Goal: Task Accomplishment & Management: Use online tool/utility

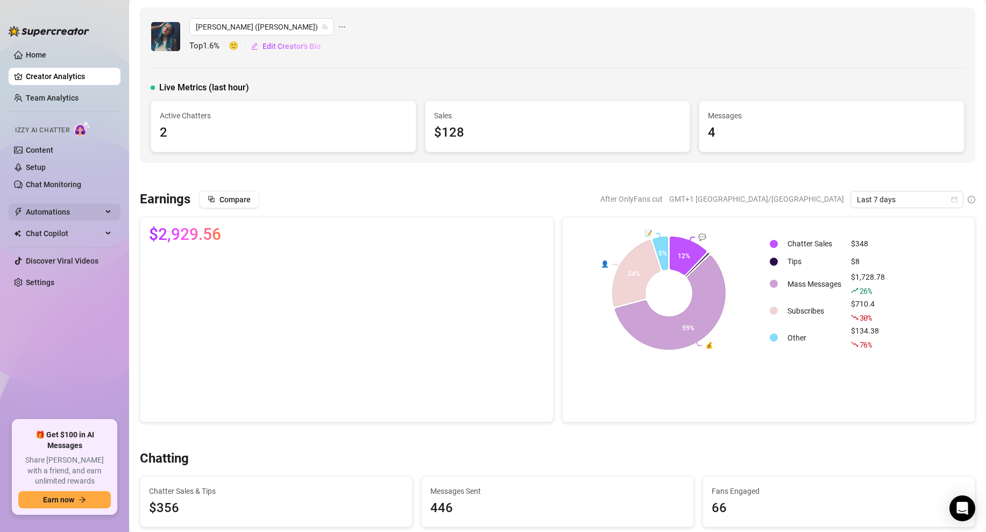
click at [46, 213] on span "Automations" at bounding box center [64, 211] width 76 height 17
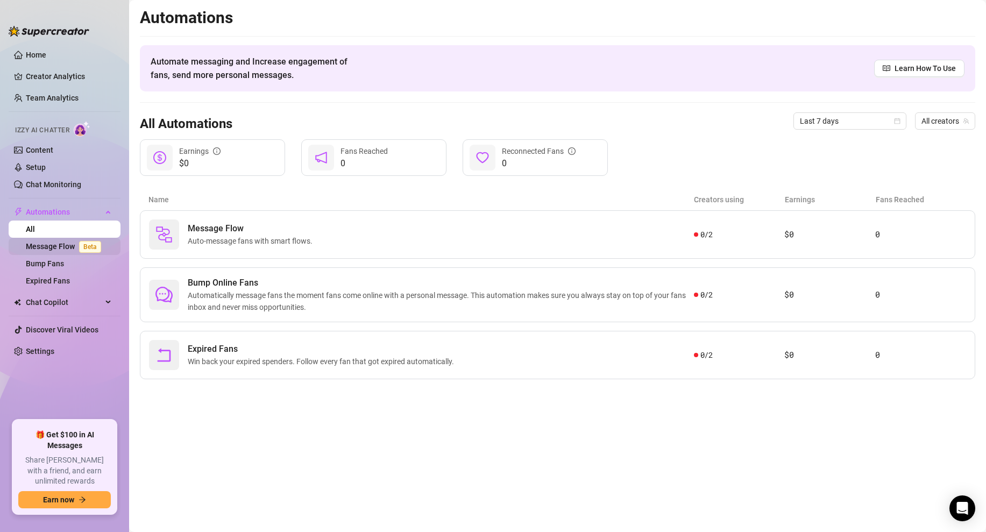
click at [47, 247] on link "Message Flow Beta" at bounding box center [66, 246] width 80 height 9
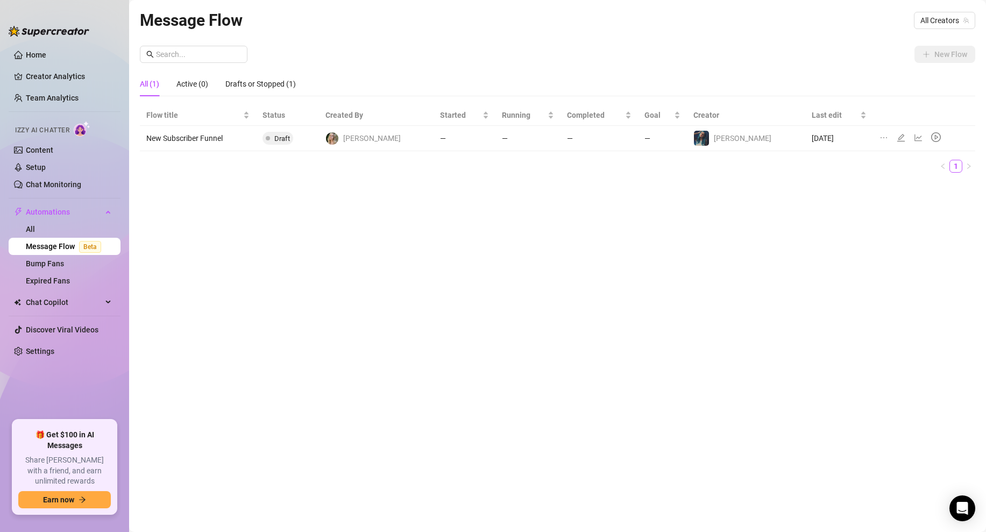
click at [638, 137] on td "—" at bounding box center [599, 138] width 77 height 25
click at [897, 137] on icon "edit" at bounding box center [901, 138] width 8 height 8
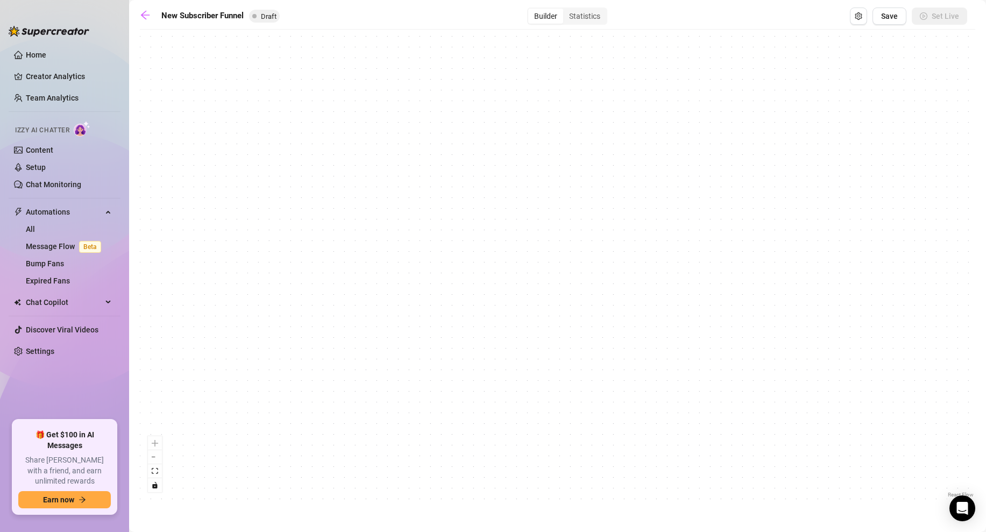
drag, startPoint x: 226, startPoint y: 258, endPoint x: 424, endPoint y: 494, distance: 307.9
click at [446, 532] on html "Home Creator Analytics Team Analytics Izzy AI Chatter Content Setup Chat Monito…" at bounding box center [493, 266] width 986 height 532
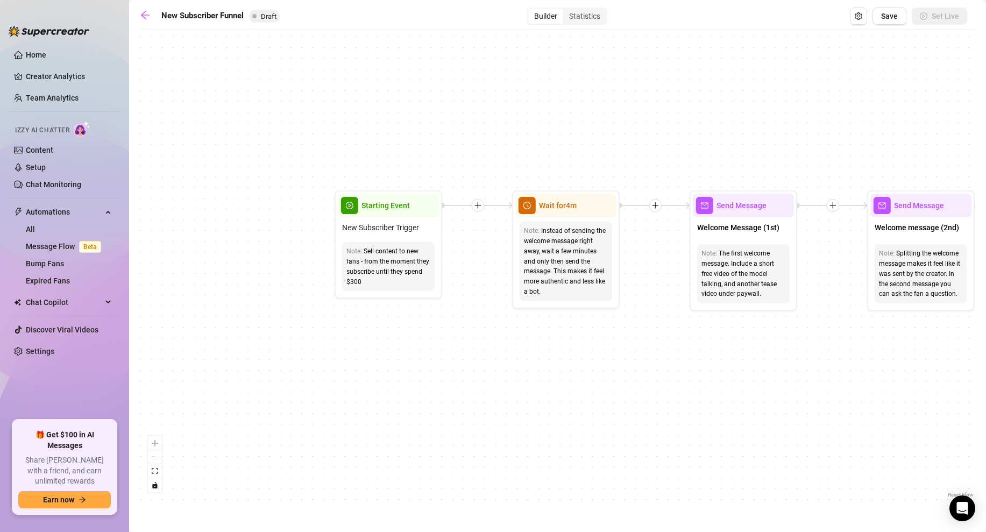
drag, startPoint x: 300, startPoint y: 214, endPoint x: 446, endPoint y: 422, distance: 255.0
click at [446, 422] on div "If True If True If True If False If False If False If True If False Merge Merge…" at bounding box center [558, 267] width 836 height 465
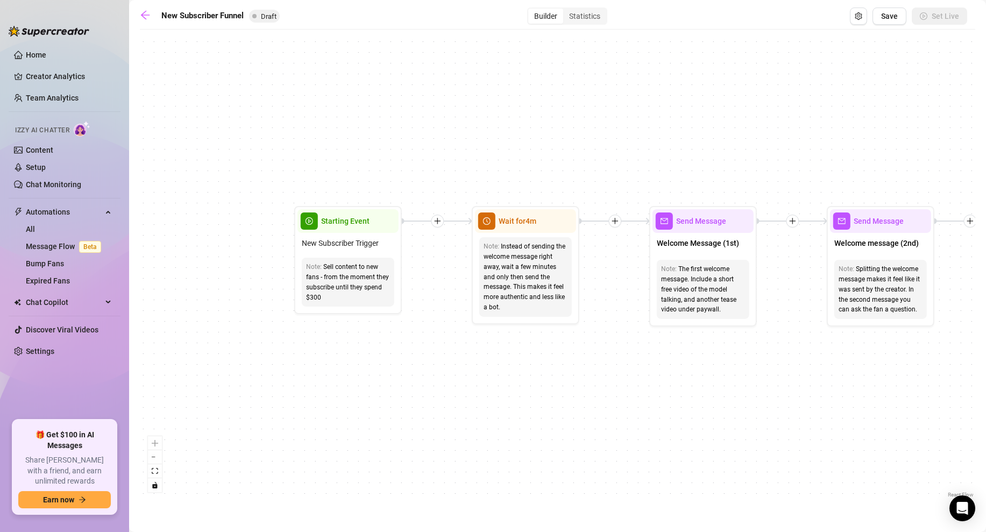
drag, startPoint x: 322, startPoint y: 292, endPoint x: 219, endPoint y: 320, distance: 107.2
click at [219, 320] on div "If True If True If True If False If False If False If True If False Merge Merge…" at bounding box center [558, 267] width 836 height 465
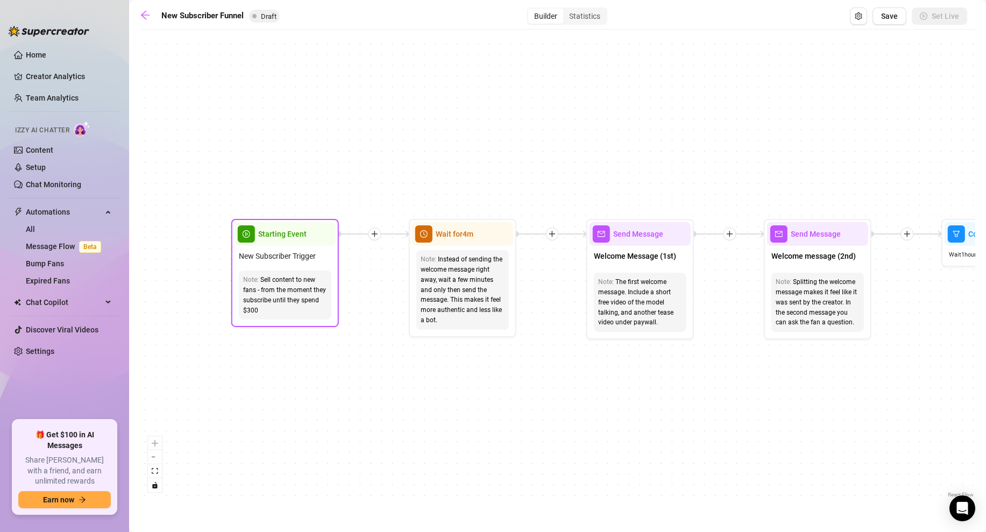
click at [284, 260] on span "New Subscriber Trigger" at bounding box center [277, 256] width 77 height 12
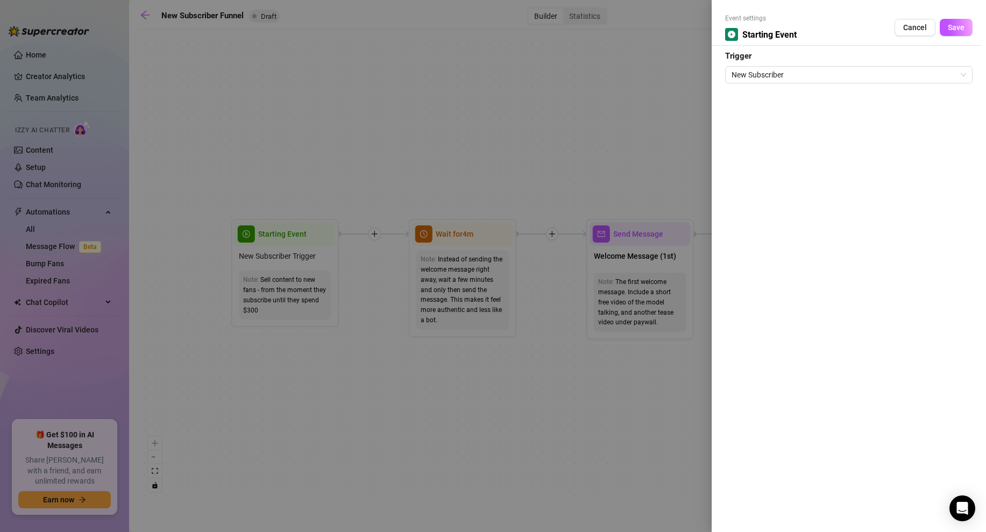
drag, startPoint x: 362, startPoint y: 407, endPoint x: 348, endPoint y: 368, distance: 41.7
click at [362, 407] on div at bounding box center [493, 266] width 986 height 532
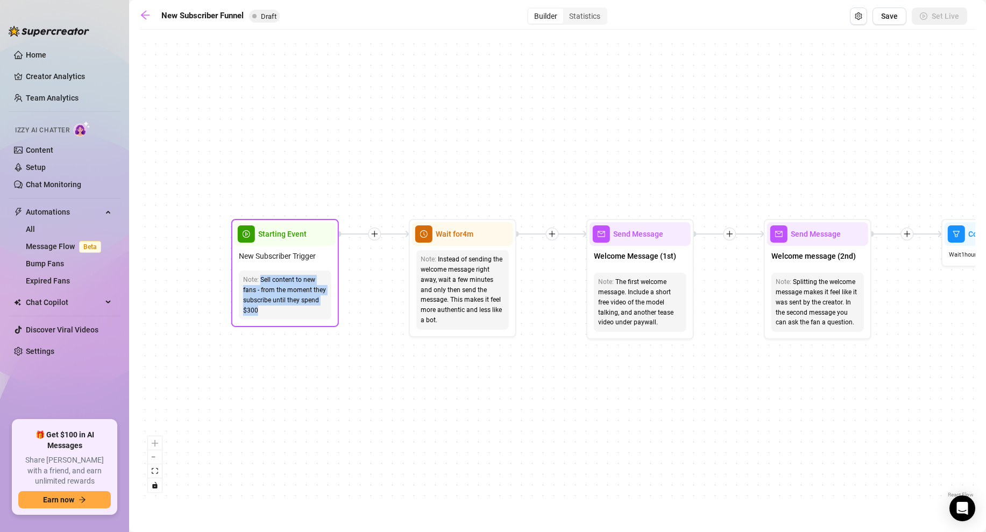
drag, startPoint x: 261, startPoint y: 312, endPoint x: 242, endPoint y: 276, distance: 40.9
click at [242, 276] on div "Note: Sell content to new fans - from the moment they subscribe until they spen…" at bounding box center [285, 295] width 93 height 49
click at [356, 372] on div "If True If True If True If False If False If False If True If False Merge Merge…" at bounding box center [558, 267] width 836 height 465
click at [378, 238] on div at bounding box center [374, 234] width 13 height 13
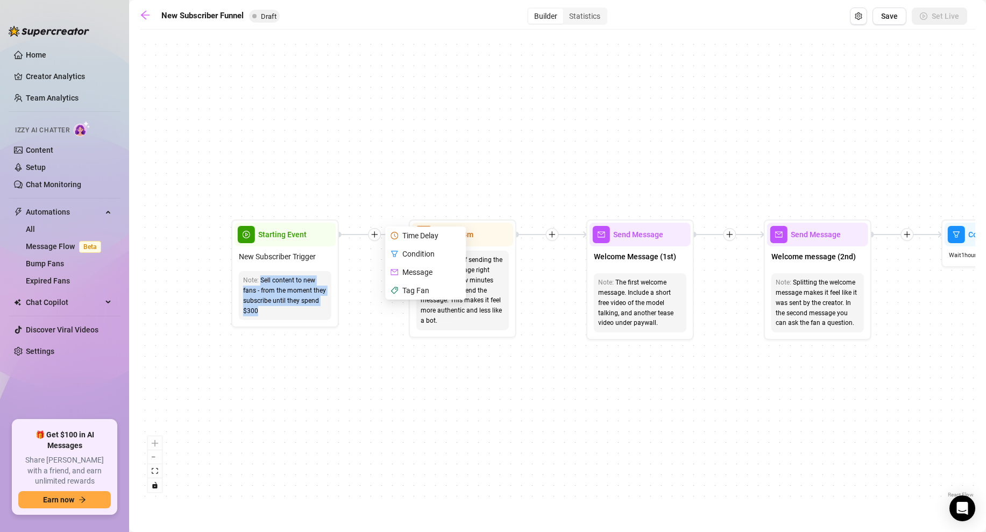
click at [374, 341] on div "If True If True If True Time Delay Condition Message Tag Fan If False If False …" at bounding box center [558, 267] width 836 height 465
click at [411, 398] on div "If True If True If True Time Delay Condition Message Tag Fan If False If False …" at bounding box center [558, 267] width 836 height 465
click at [477, 386] on div "If True If True If True If False If False If False If True If False Merge Merge…" at bounding box center [558, 267] width 836 height 465
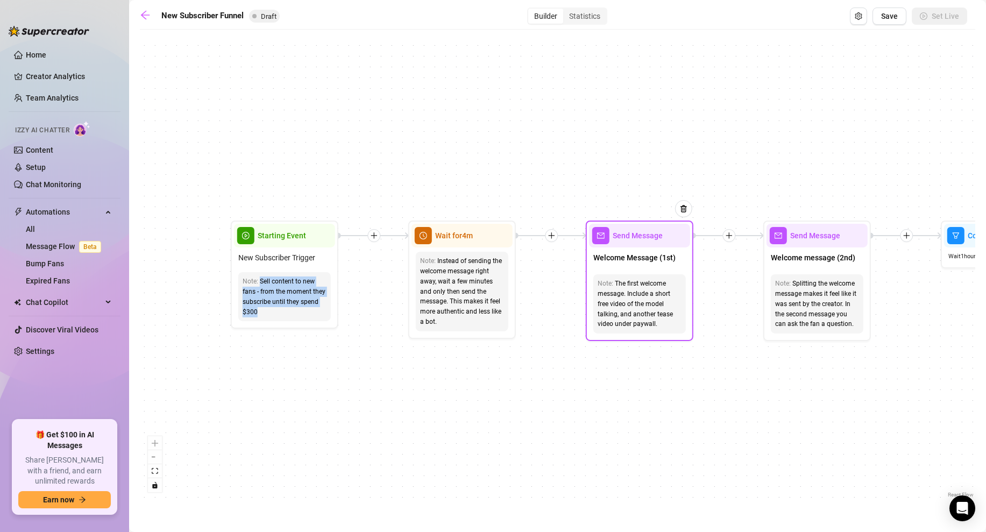
click at [596, 306] on div "Note: The first welcome message. Include a short free video of the model talkin…" at bounding box center [640, 303] width 93 height 59
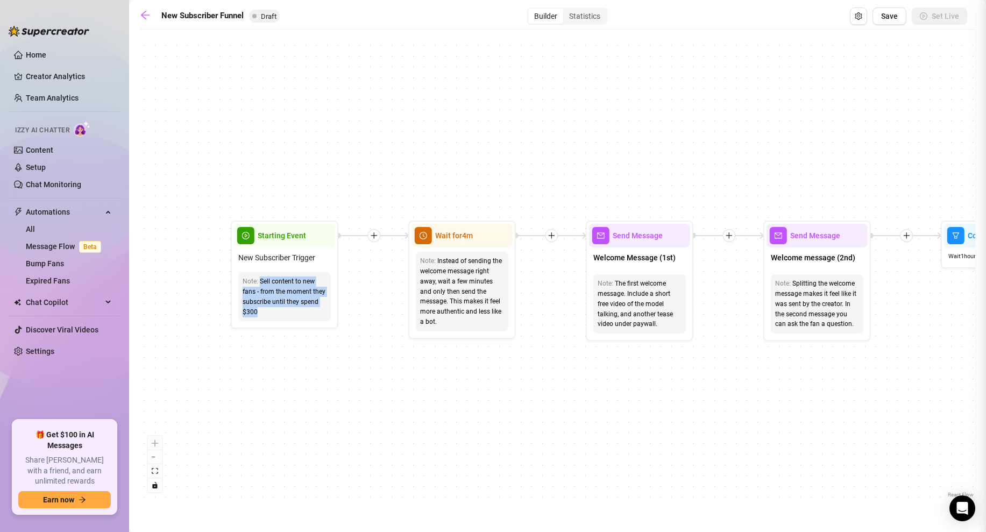
type textarea "First part of the welcome message"
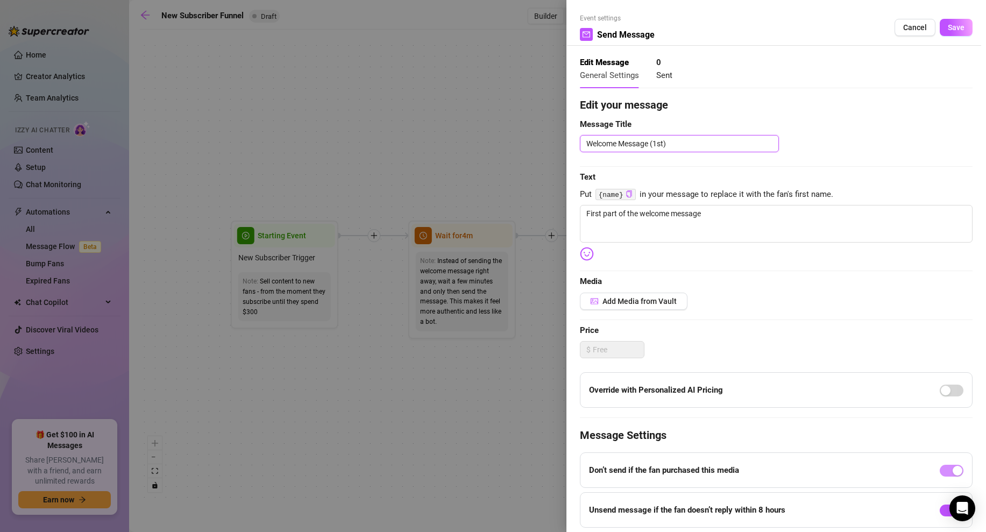
click at [685, 144] on textarea "Welcome Message (1st)" at bounding box center [679, 143] width 199 height 17
click at [633, 235] on textarea "First part of the welcome message" at bounding box center [776, 224] width 393 height 38
drag, startPoint x: 718, startPoint y: 216, endPoint x: 502, endPoint y: 213, distance: 216.4
click at [507, 213] on div "Event settings Send Message Cancel Save Edit Message General Settings 0 Sent Ed…" at bounding box center [493, 266] width 986 height 532
type textarea "Write your message here"
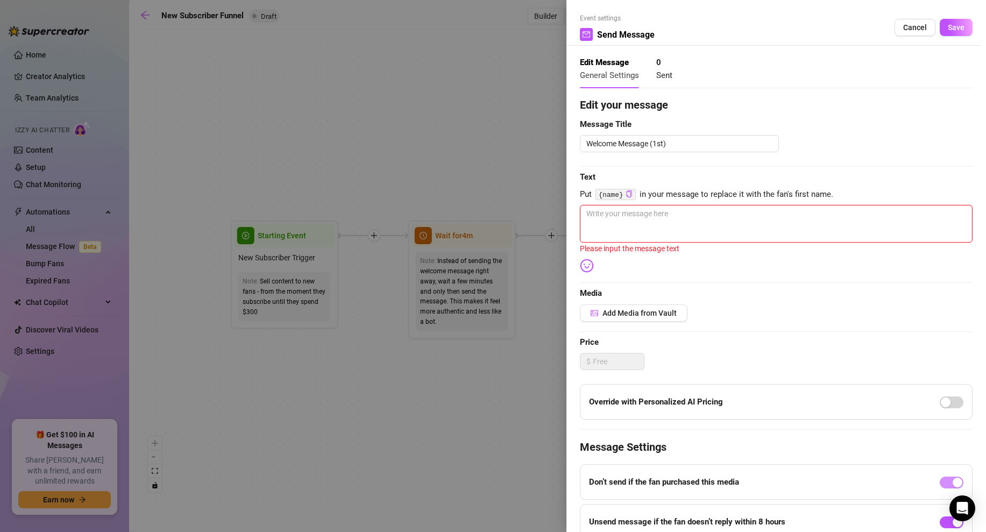
type textarea "H"
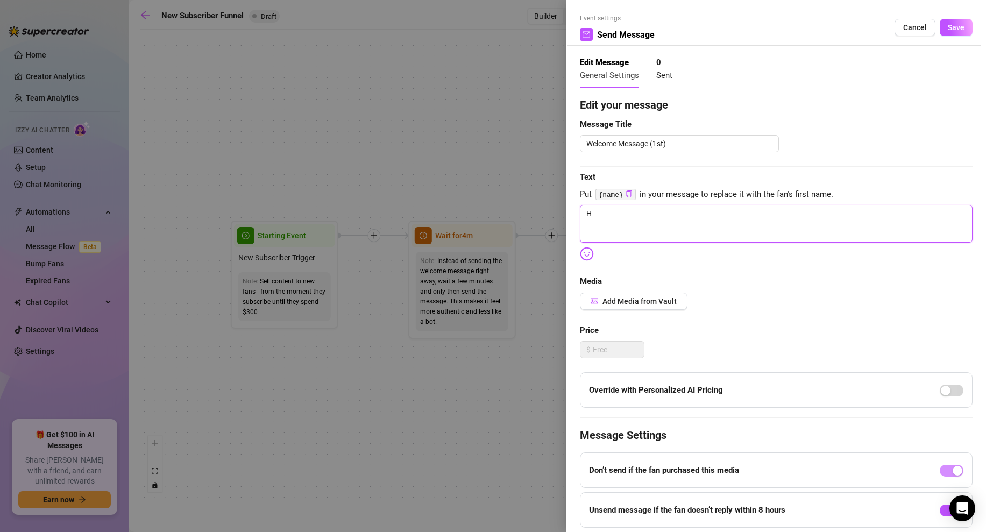
type textarea "HE"
type textarea "HEy"
type textarea "HE"
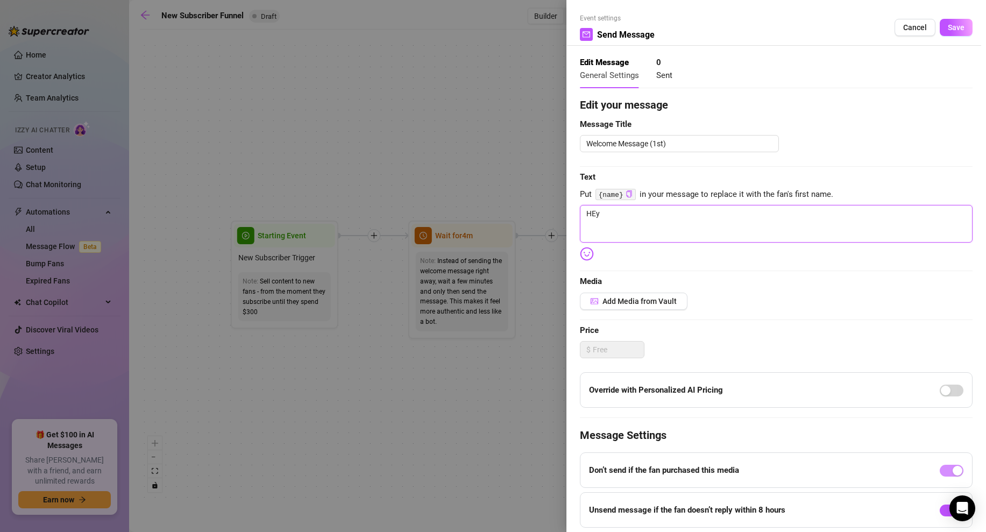
type textarea "HE"
type textarea "H"
type textarea "He"
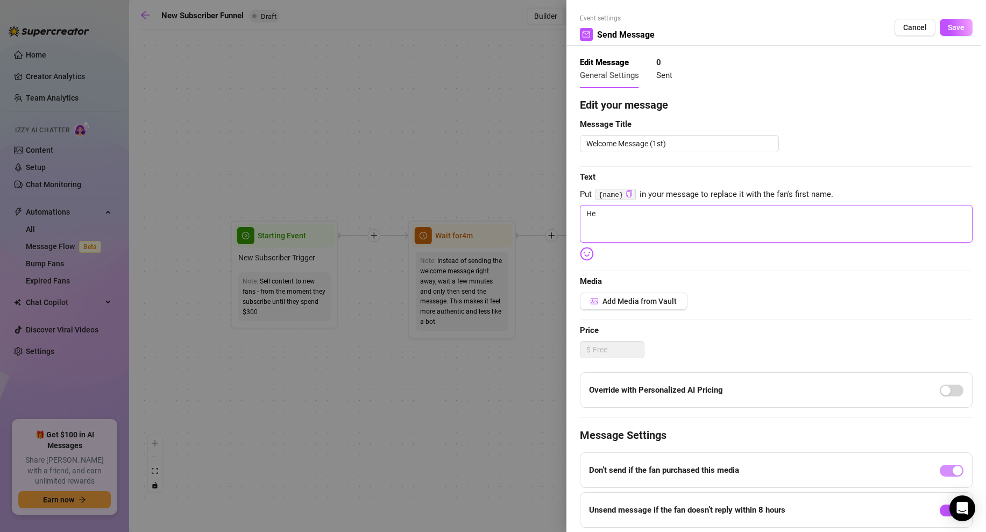
type textarea "Hey"
type textarea "Hey!"
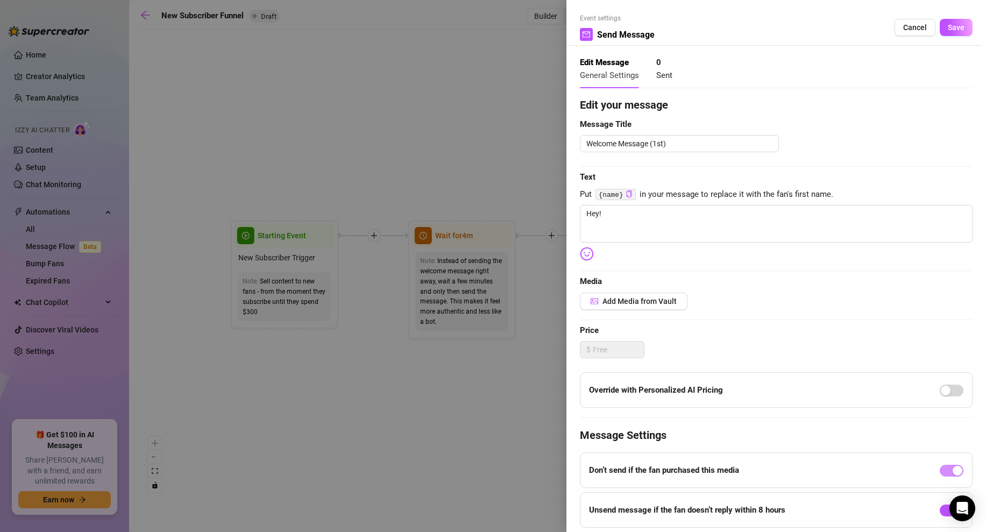
click at [694, 325] on span "Price" at bounding box center [776, 331] width 393 height 13
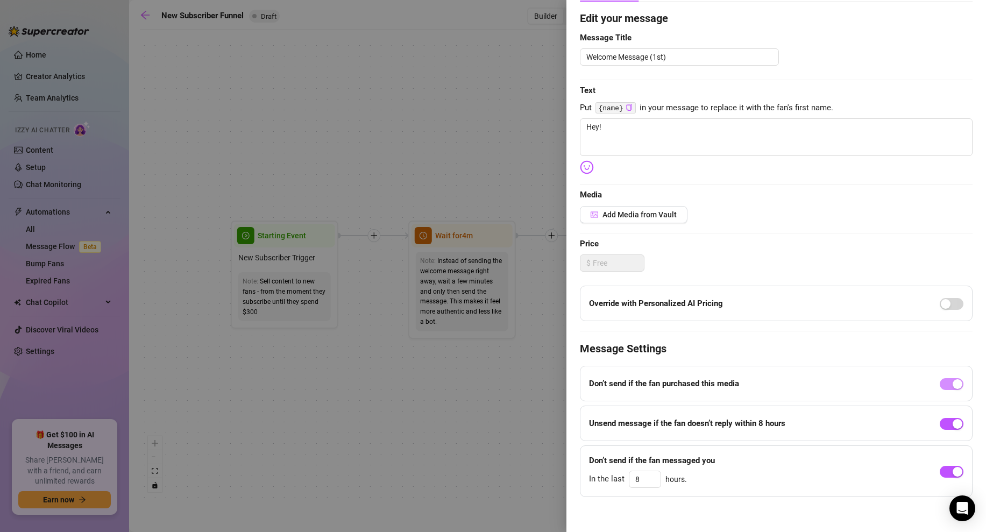
scroll to position [90, 0]
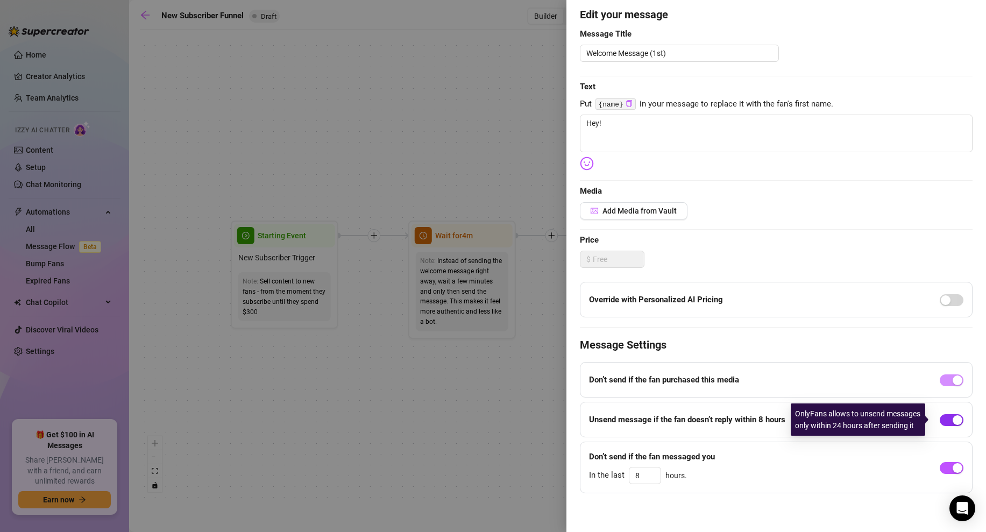
click at [953, 424] on div "button" at bounding box center [958, 420] width 10 height 10
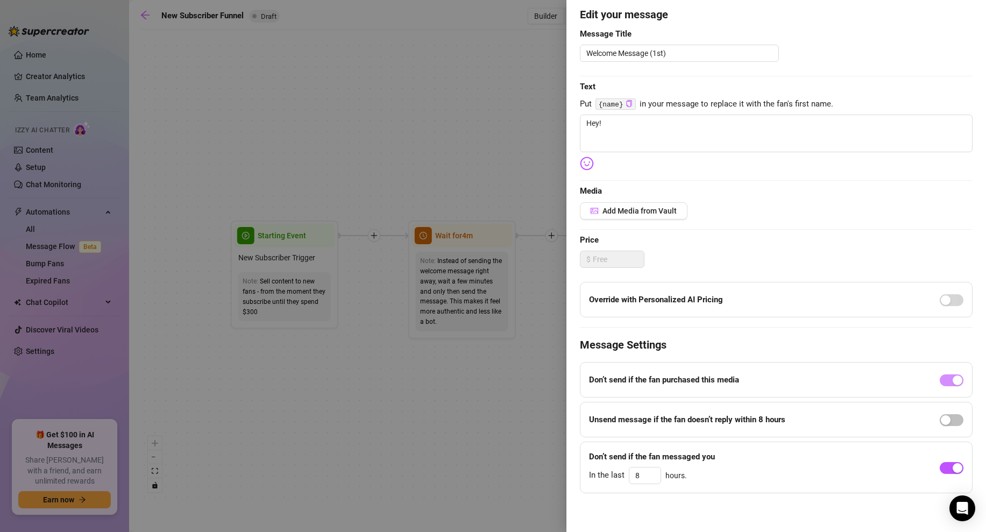
scroll to position [92, 0]
click at [940, 466] on span "button" at bounding box center [952, 467] width 24 height 12
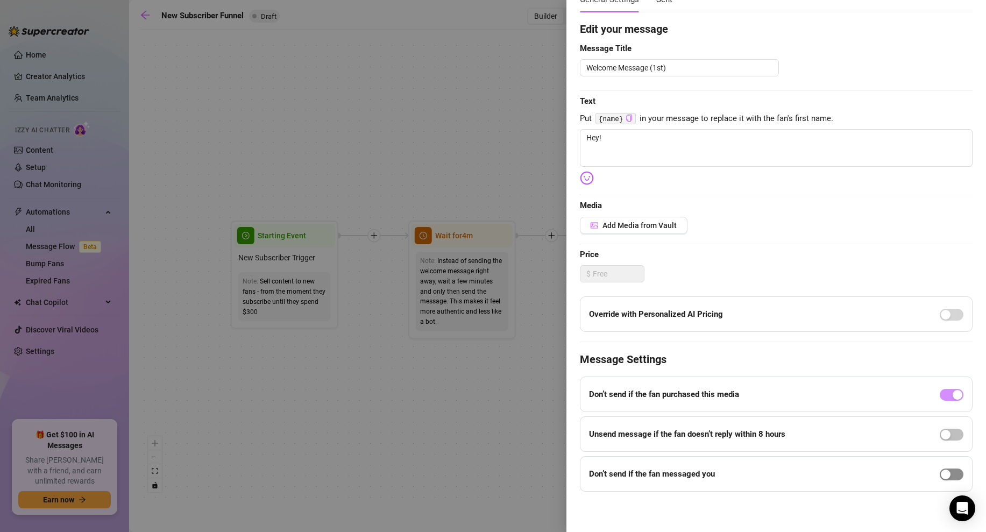
click at [941, 474] on div "button" at bounding box center [946, 475] width 10 height 10
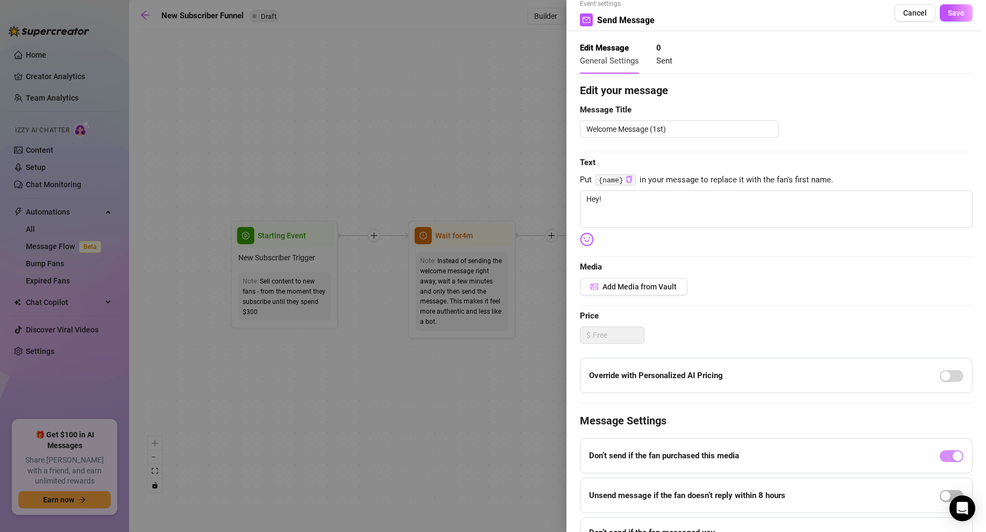
scroll to position [0, 0]
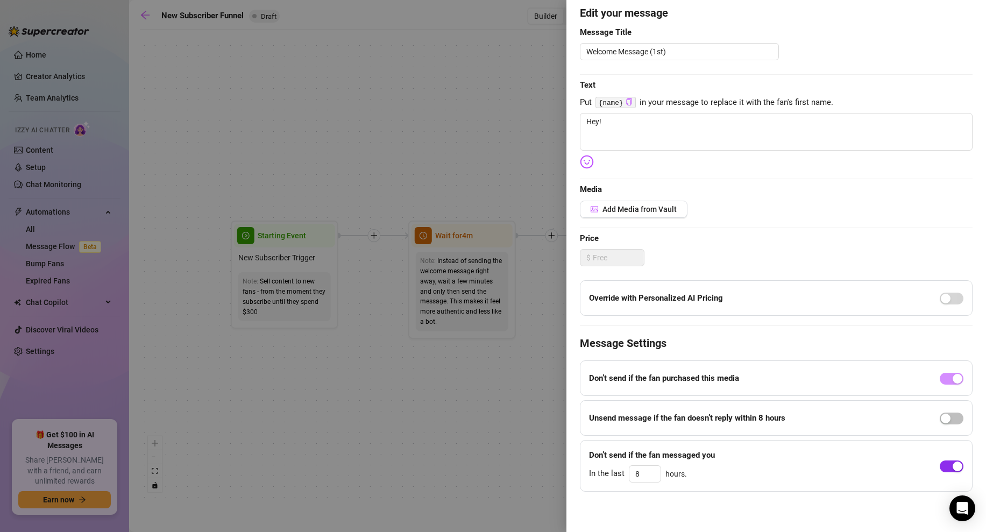
click at [953, 467] on div "button" at bounding box center [958, 467] width 10 height 10
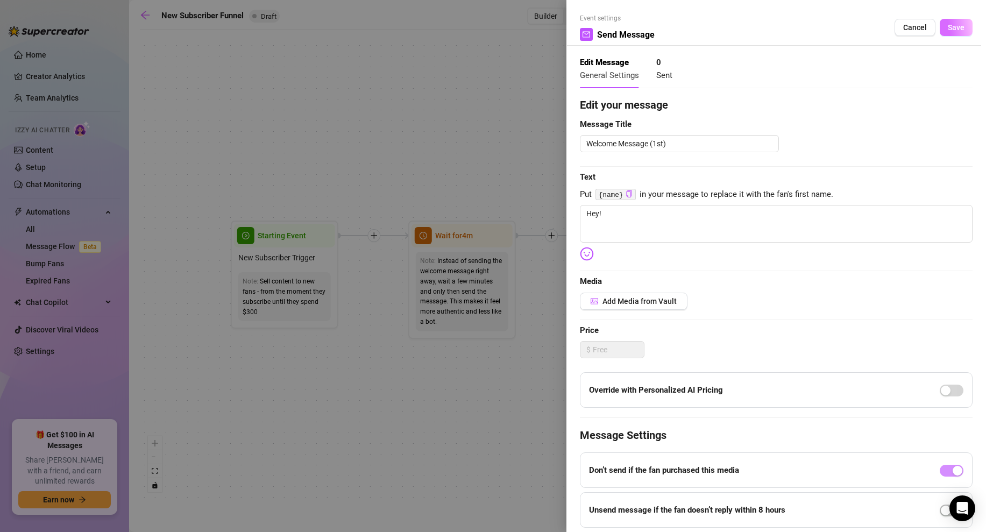
click at [940, 27] on button "Save" at bounding box center [956, 27] width 33 height 17
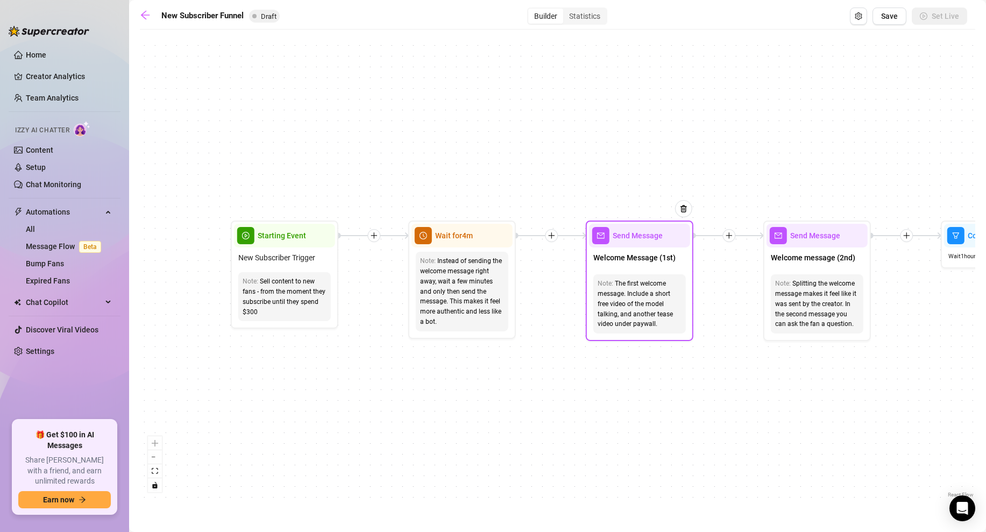
click at [657, 328] on div "The first welcome message. Include a short free video of the model talking, and…" at bounding box center [640, 304] width 84 height 51
click at [607, 386] on div "If True If True If True If False If False If False If True If False Merge Merge…" at bounding box center [558, 267] width 836 height 465
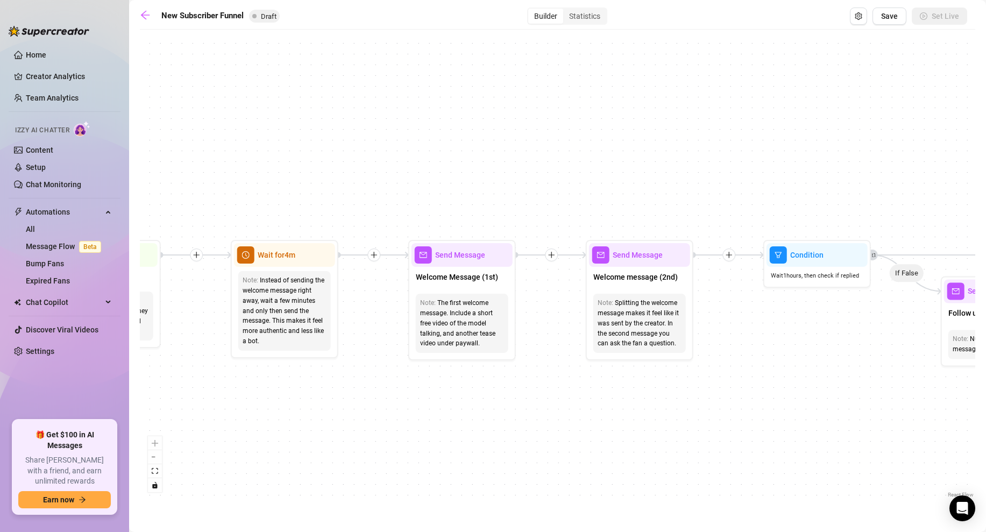
drag, startPoint x: 816, startPoint y: 389, endPoint x: 602, endPoint y: 412, distance: 214.8
click at [595, 414] on div "If True If True If True If False If False If False If True If False Merge Merge…" at bounding box center [558, 267] width 836 height 465
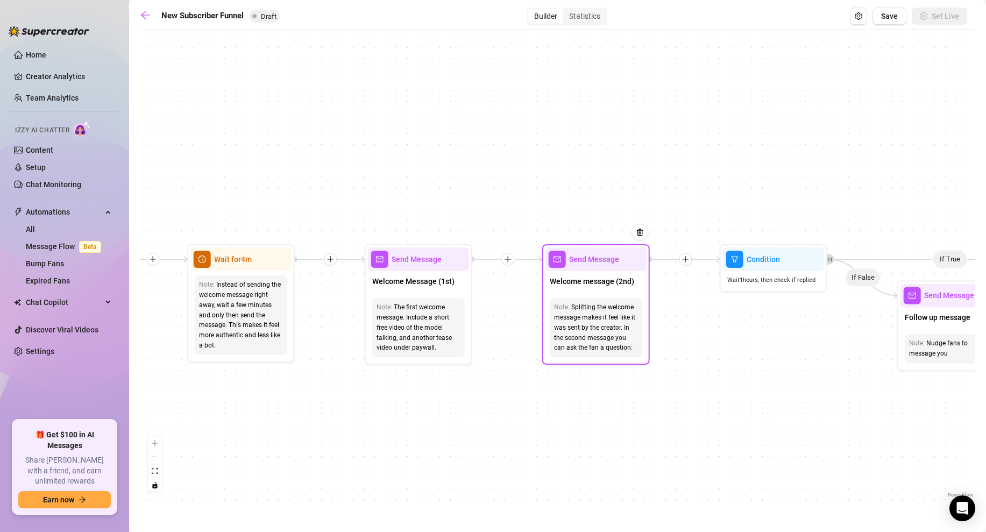
click at [588, 292] on div "Welcome message (2nd)" at bounding box center [596, 282] width 101 height 23
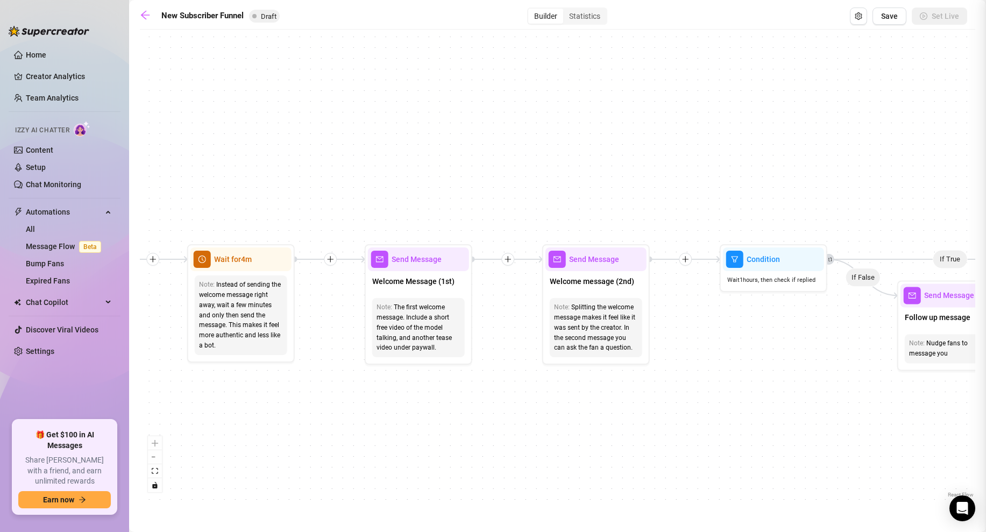
type textarea "Second part of the welcome message"
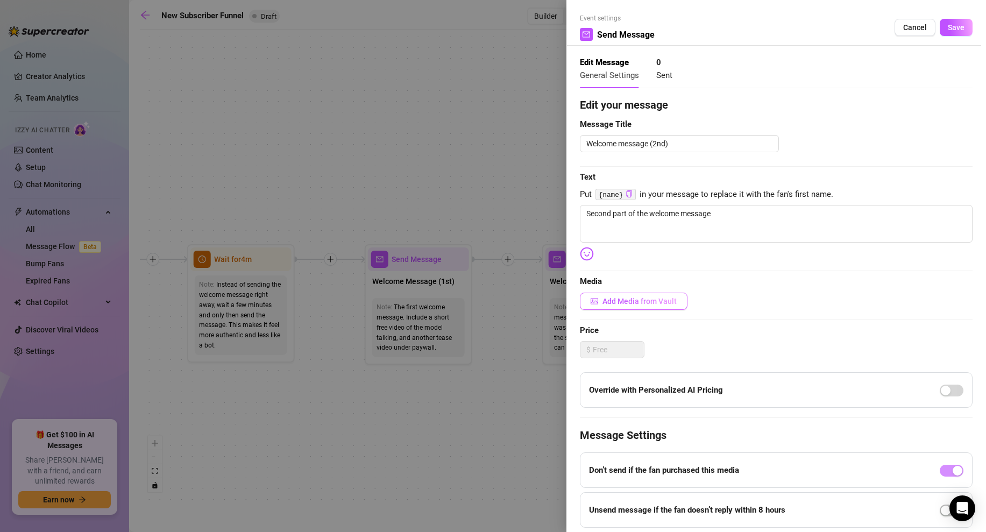
click at [648, 302] on span "Add Media from Vault" at bounding box center [640, 301] width 74 height 9
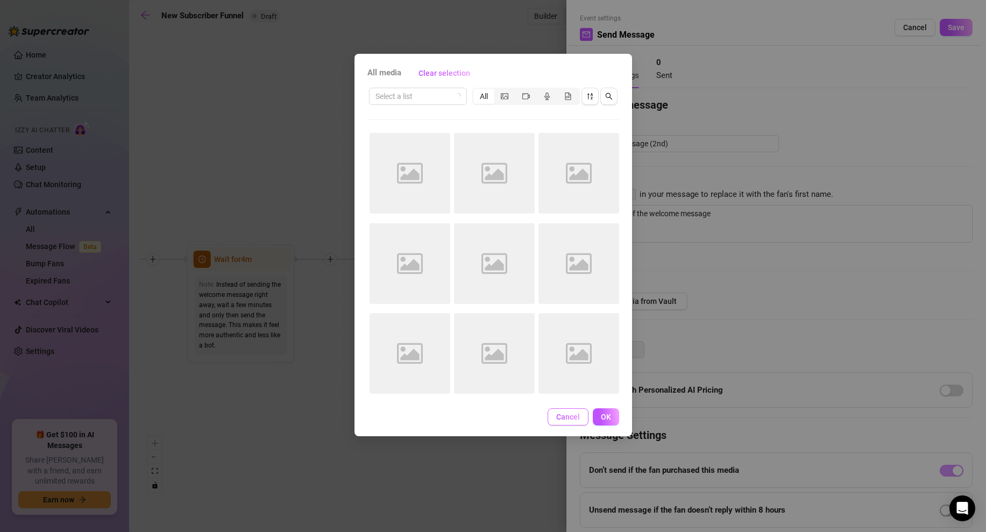
click at [562, 420] on span "Cancel" at bounding box center [568, 417] width 24 height 9
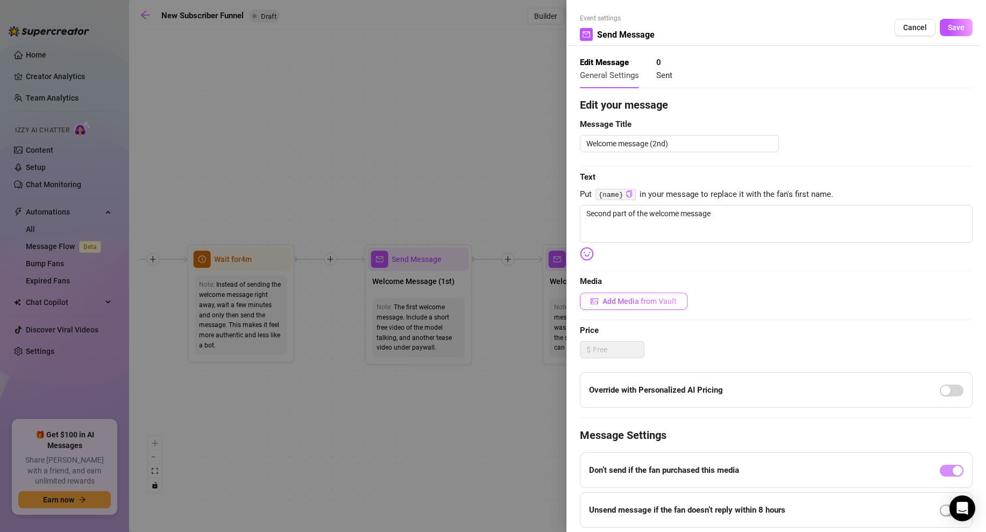
click at [664, 300] on span "Add Media from Vault" at bounding box center [640, 301] width 74 height 9
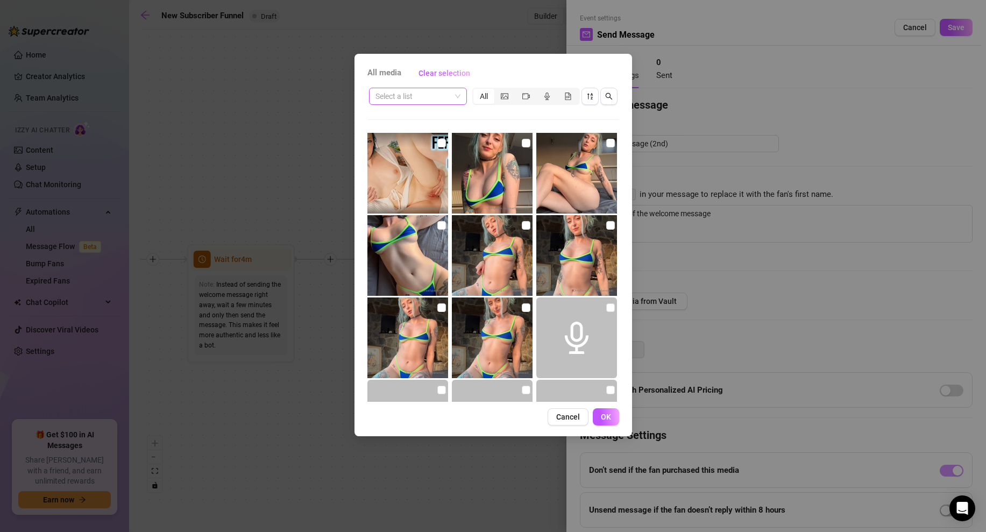
click at [389, 94] on input "search" at bounding box center [413, 96] width 75 height 16
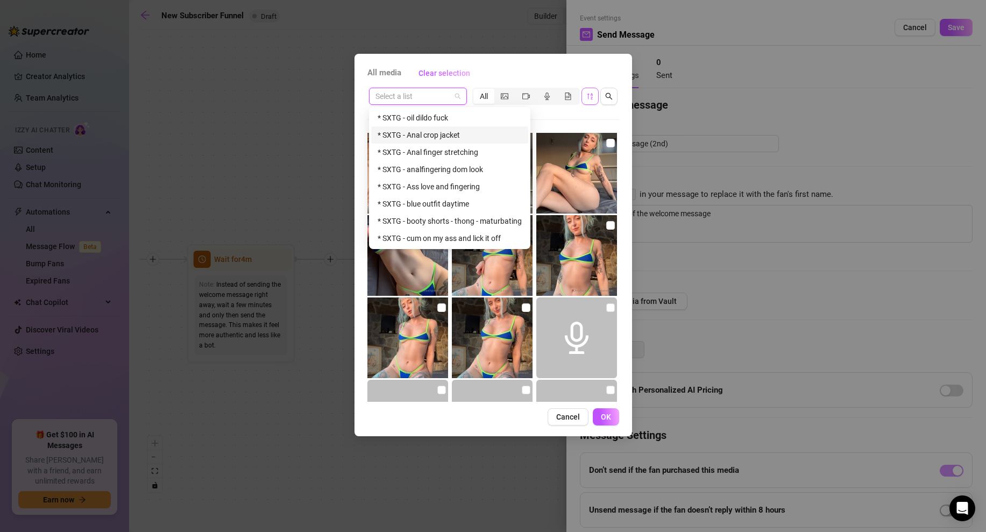
click at [593, 96] on icon "sort-descending" at bounding box center [591, 97] width 8 height 8
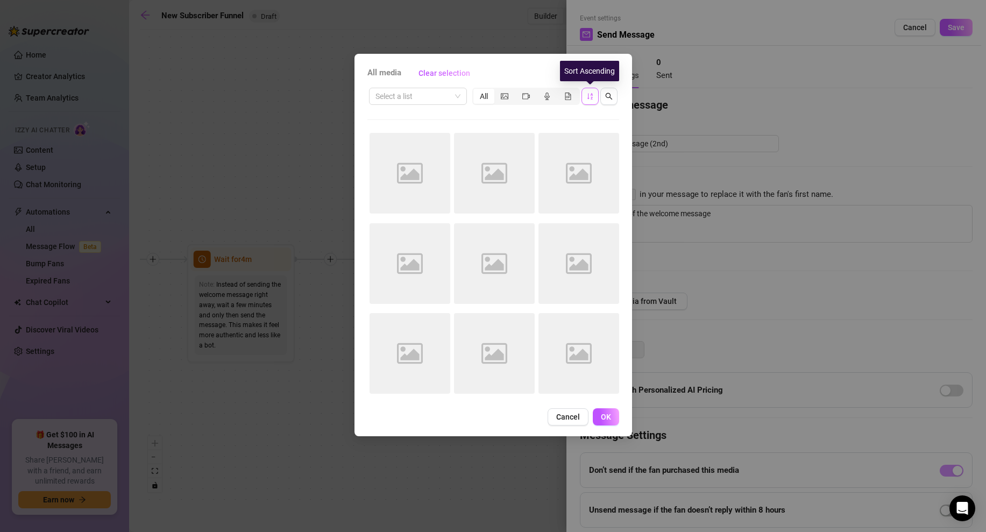
click at [588, 95] on icon "sort-ascending" at bounding box center [589, 96] width 5 height 6
click at [561, 408] on button "Cancel" at bounding box center [568, 416] width 41 height 17
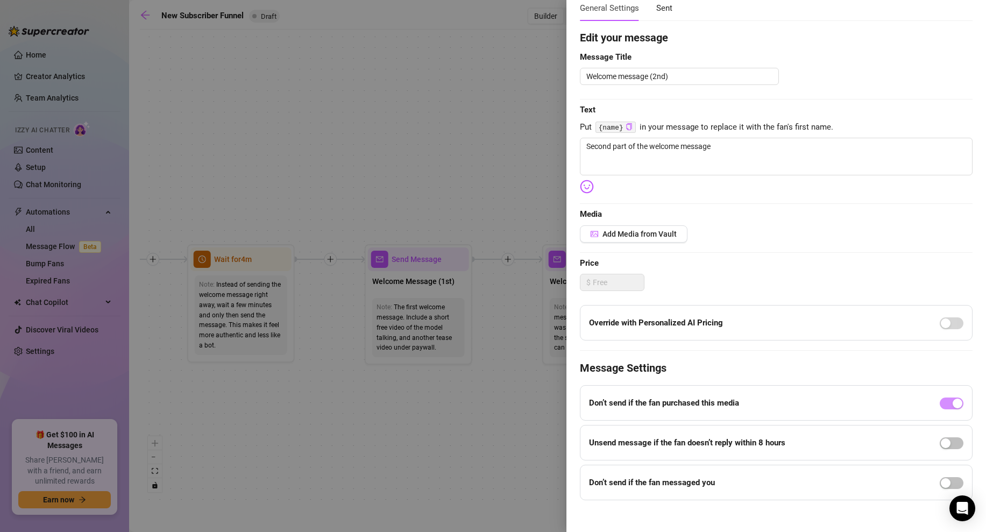
scroll to position [76, 0]
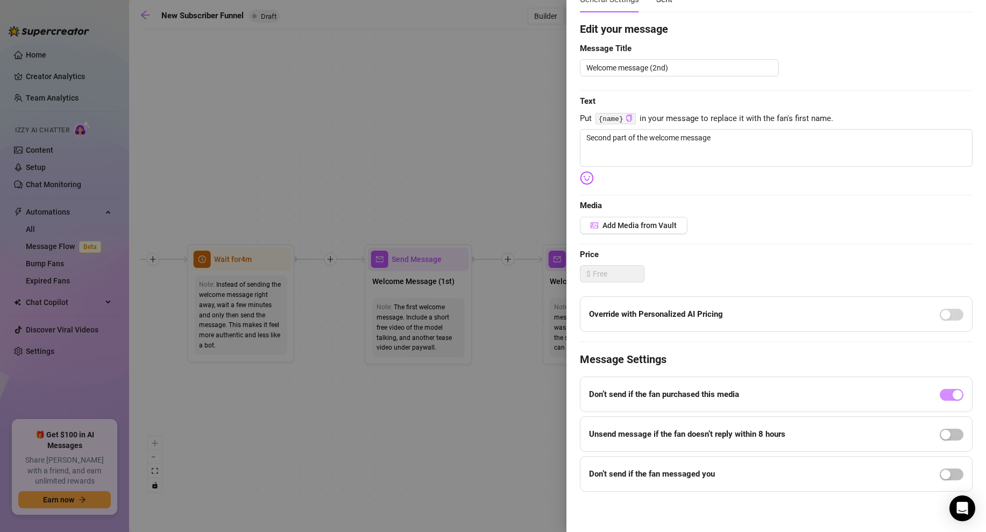
click at [460, 440] on div at bounding box center [493, 266] width 986 height 532
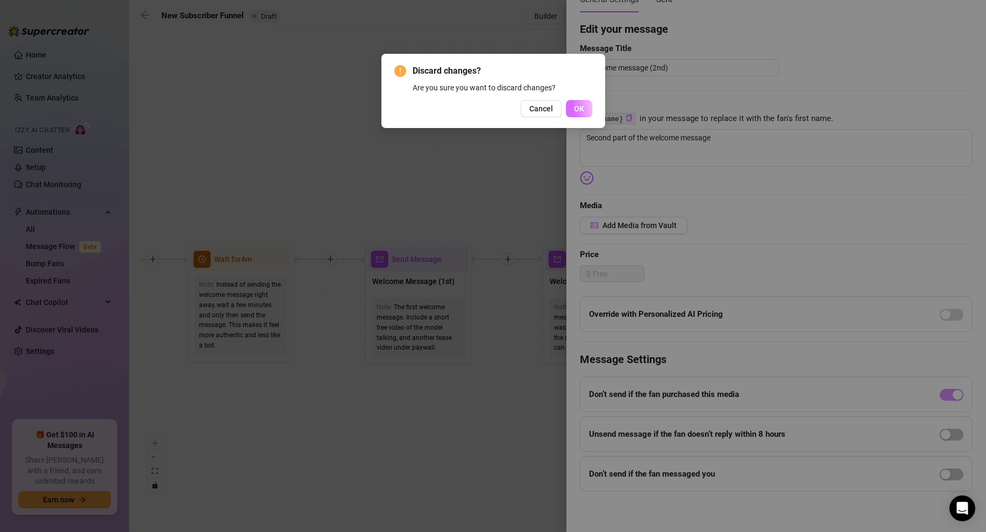
click at [580, 104] on span "OK" at bounding box center [579, 108] width 10 height 9
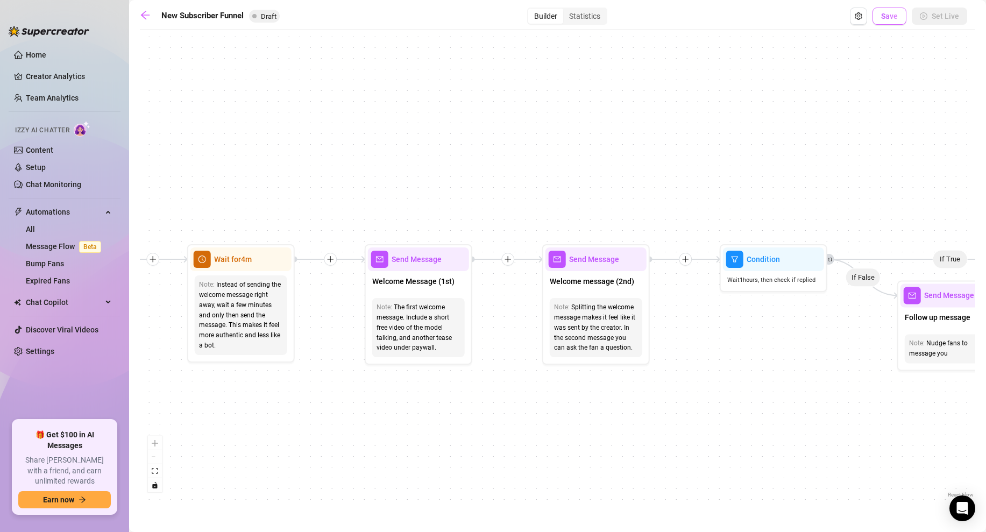
click at [888, 18] on span "Save" at bounding box center [889, 16] width 17 height 9
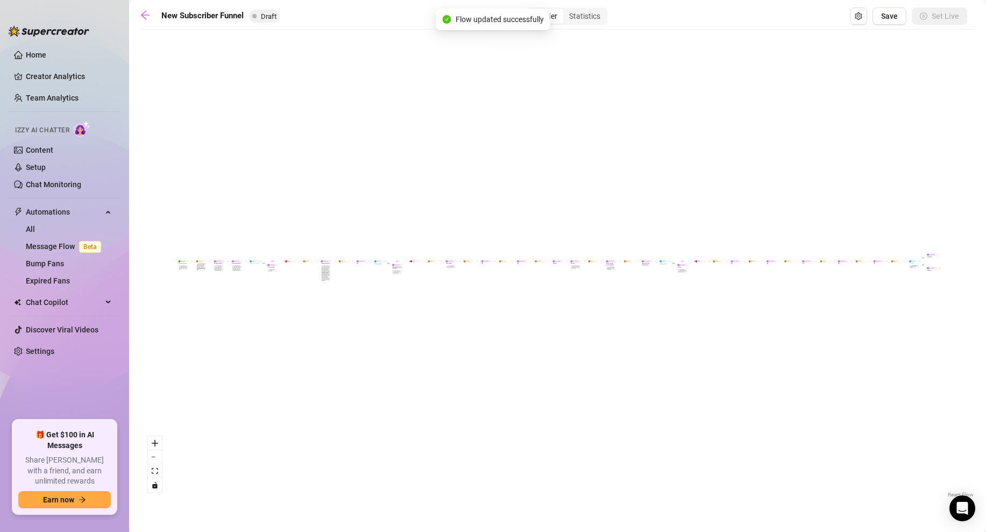
scroll to position [0, 0]
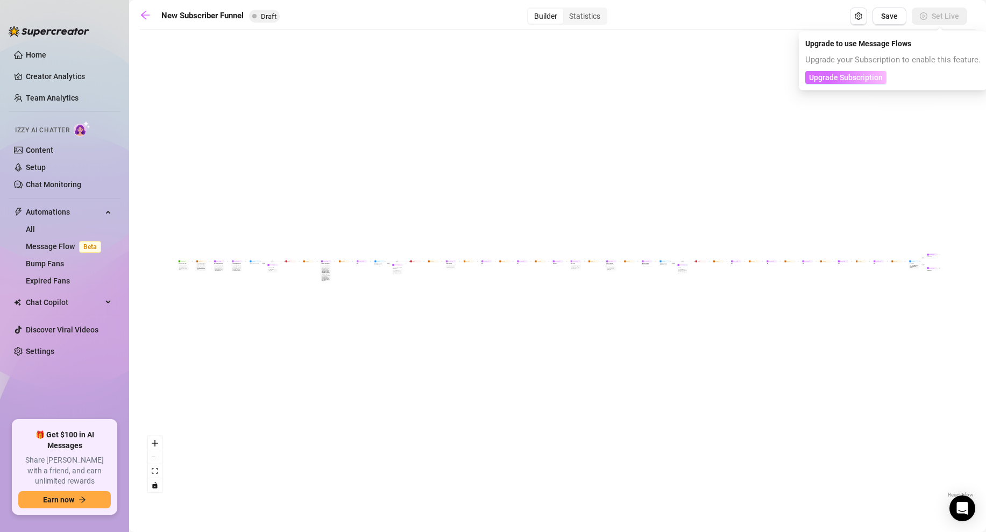
click at [843, 75] on span "Upgrade Subscription" at bounding box center [846, 77] width 74 height 9
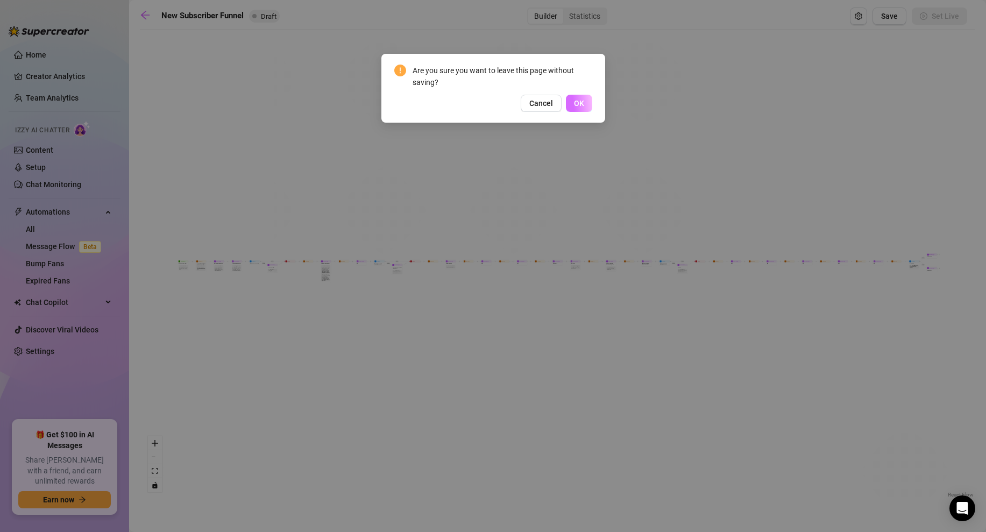
click at [570, 98] on button "OK" at bounding box center [579, 103] width 26 height 17
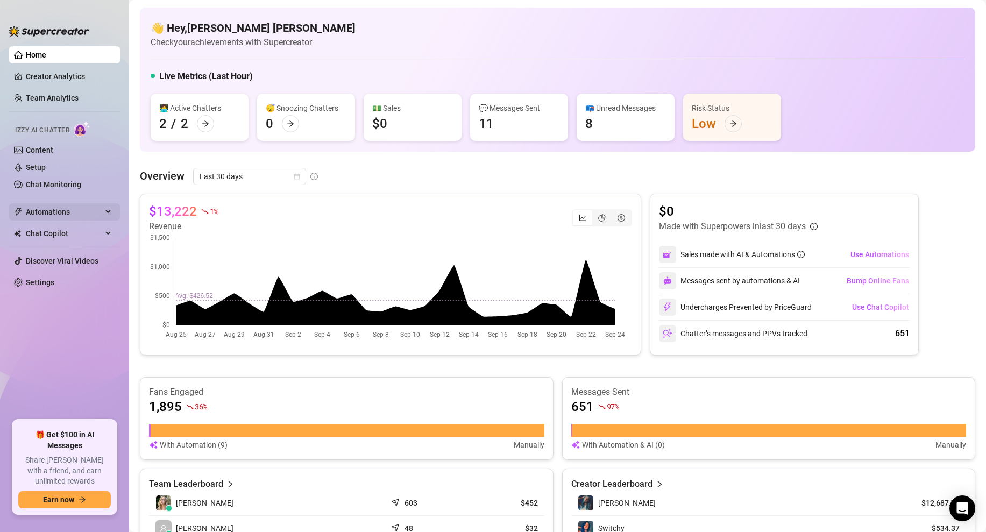
drag, startPoint x: 56, startPoint y: 225, endPoint x: 58, endPoint y: 220, distance: 5.6
click at [56, 225] on span "Chat Copilot" at bounding box center [64, 233] width 76 height 17
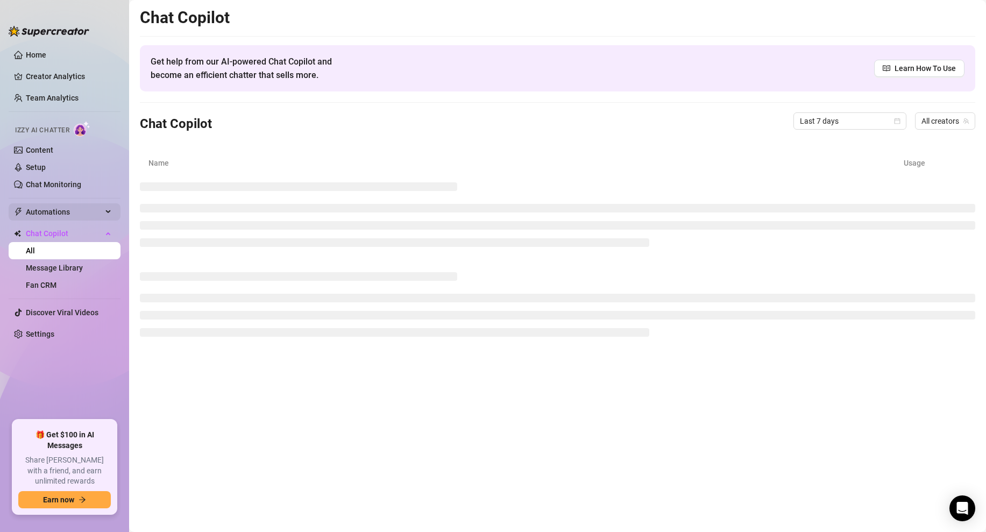
click at [59, 213] on span "Automations" at bounding box center [64, 211] width 76 height 17
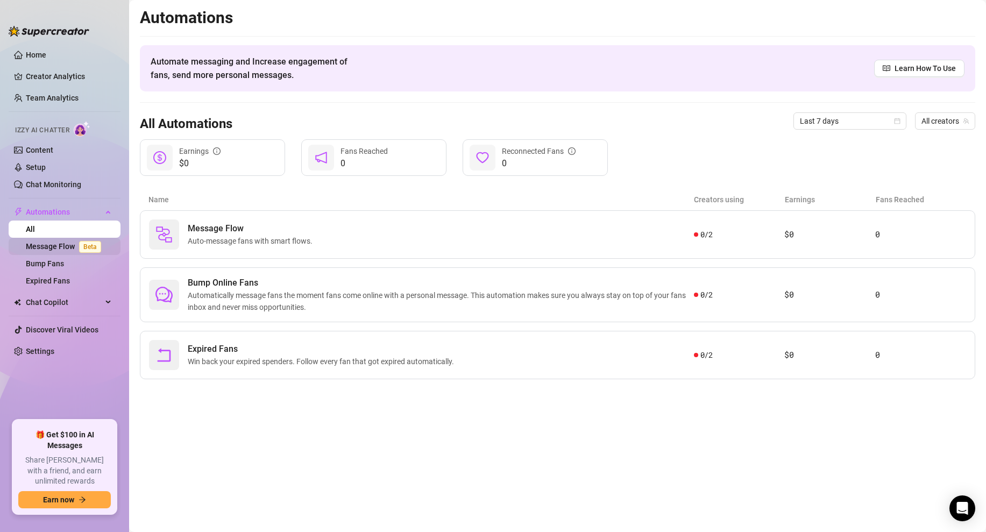
click at [82, 246] on span "Beta" at bounding box center [90, 247] width 22 height 12
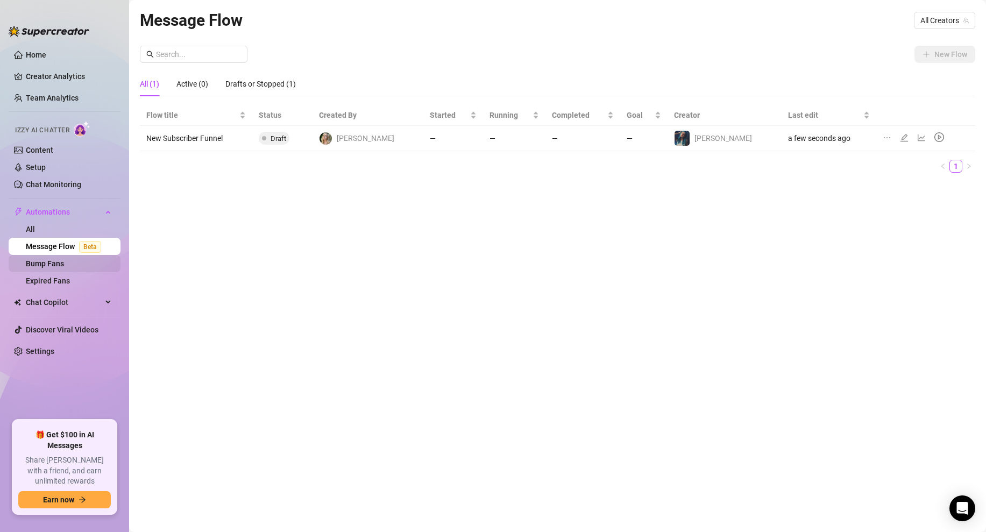
click at [32, 266] on link "Bump Fans" at bounding box center [45, 263] width 38 height 9
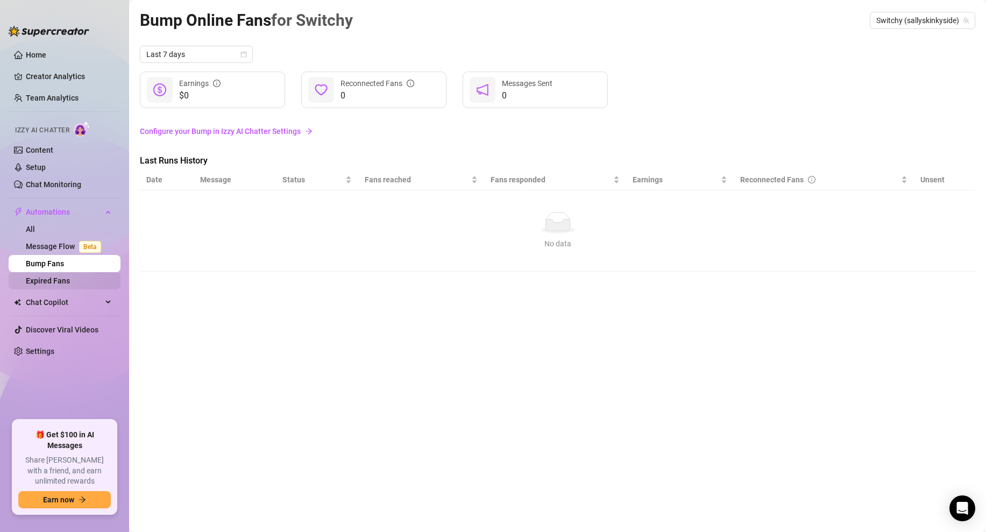
click at [68, 284] on link "Expired Fans" at bounding box center [48, 281] width 44 height 9
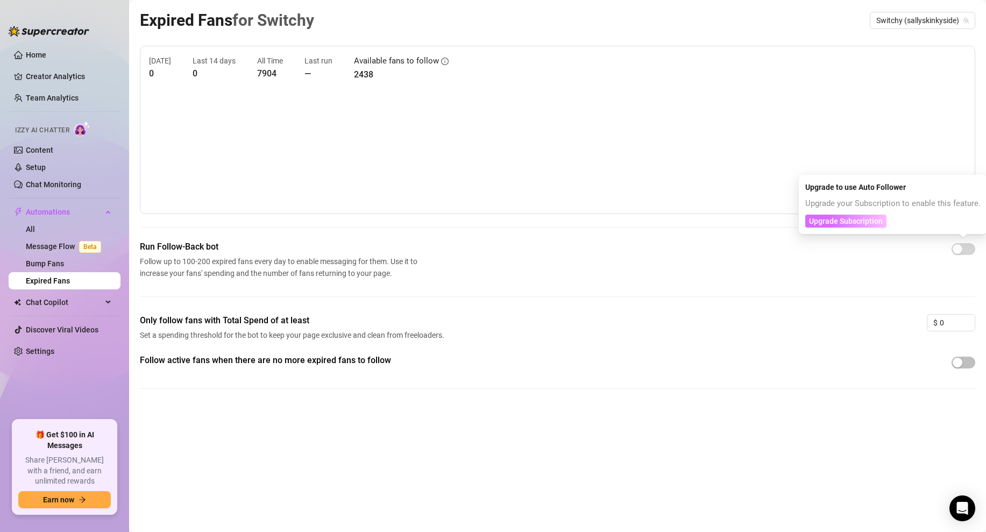
click at [840, 221] on span "Upgrade Subscription" at bounding box center [846, 221] width 74 height 9
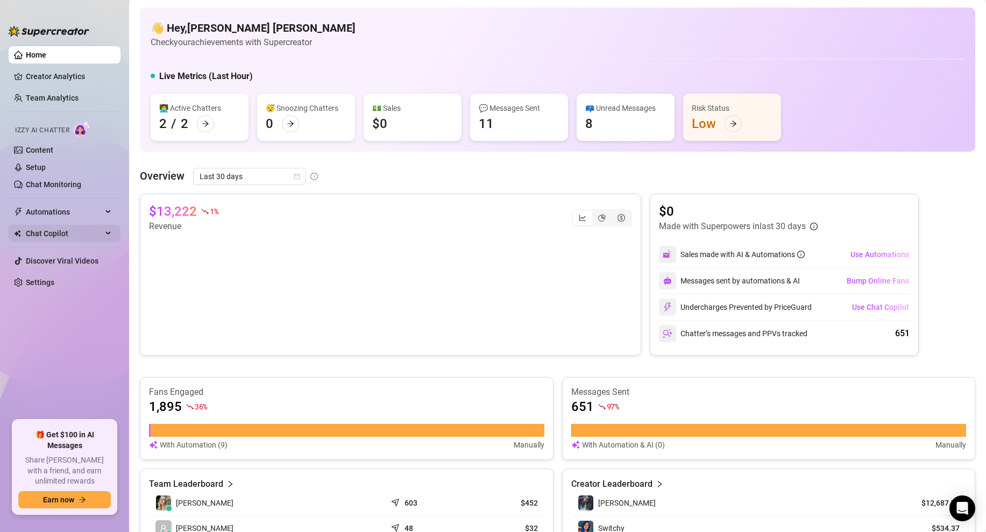
click at [64, 228] on span "Chat Copilot" at bounding box center [64, 233] width 76 height 17
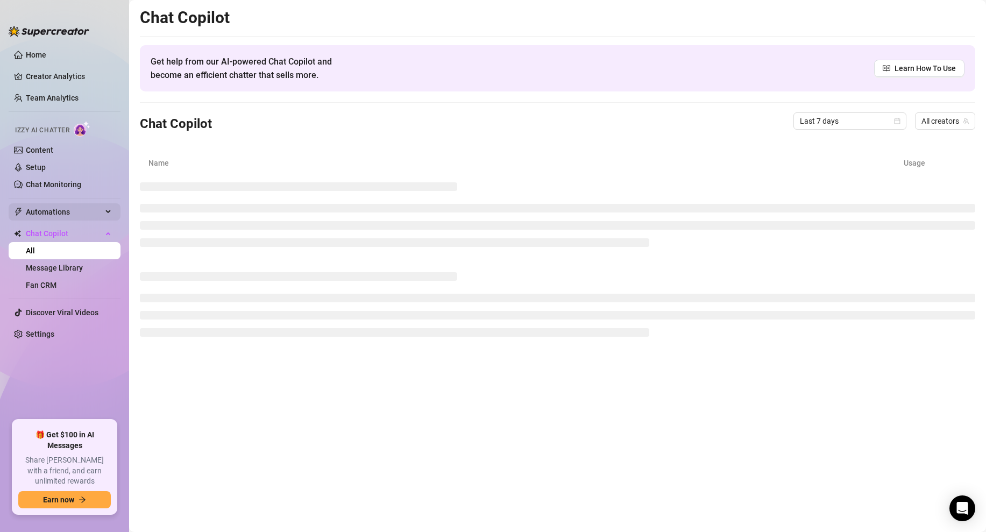
click at [68, 212] on span "Automations" at bounding box center [64, 211] width 76 height 17
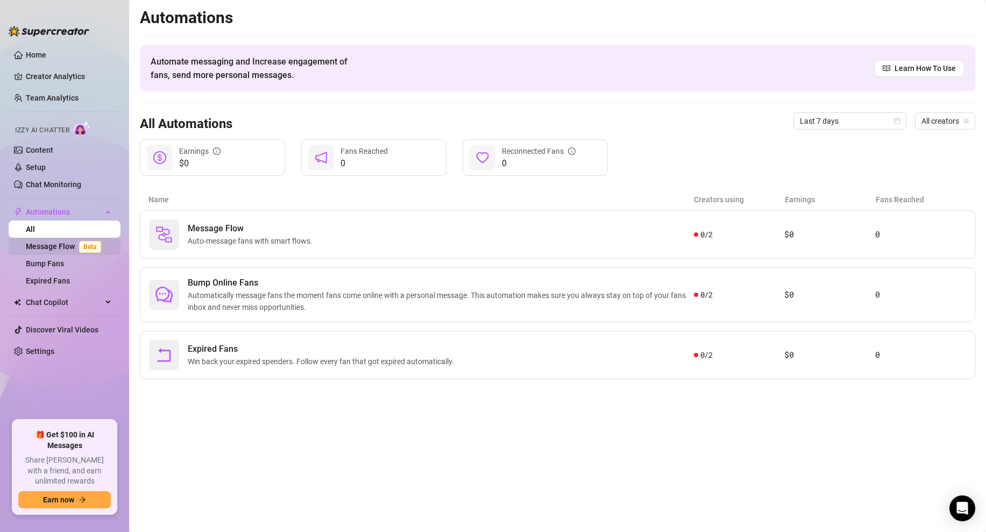
click at [65, 243] on link "Message Flow Beta" at bounding box center [66, 246] width 80 height 9
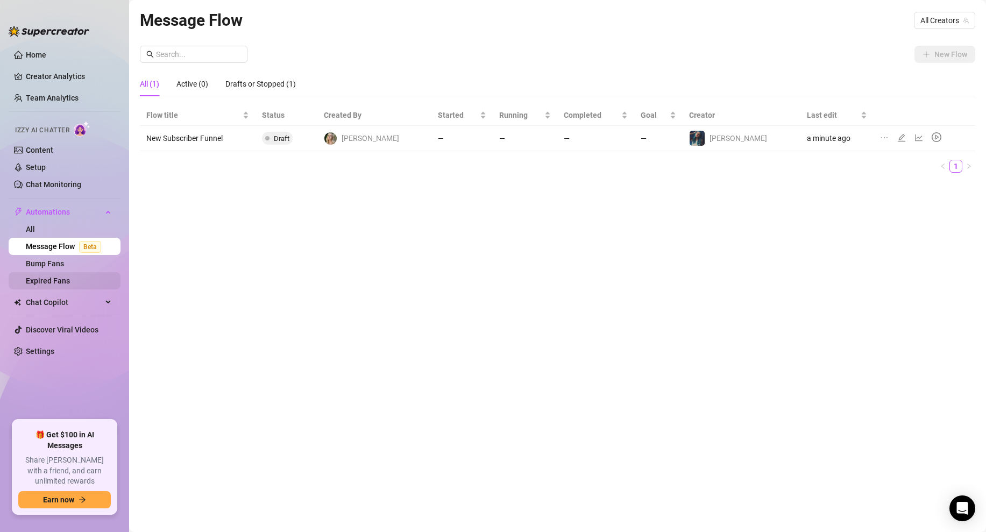
click at [60, 277] on link "Expired Fans" at bounding box center [48, 281] width 44 height 9
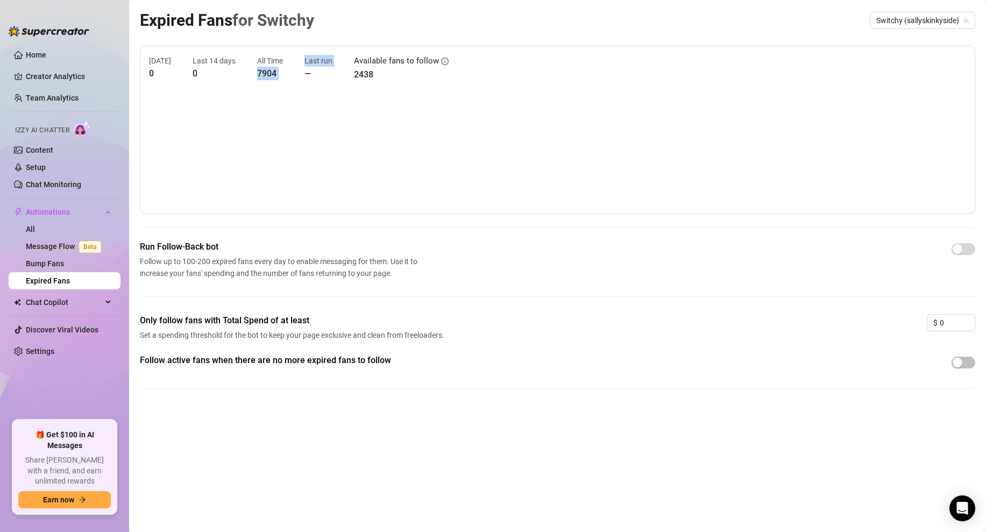
drag, startPoint x: 254, startPoint y: 73, endPoint x: 309, endPoint y: 82, distance: 55.6
click at [308, 81] on div "[DATE] 0 Last 14 days 0 All Time 7904 Last run — Available fans to follow 2438" at bounding box center [557, 68] width 817 height 26
click at [319, 89] on div "[DATE] 0 Last 14 days 0 All Time 7904 Last run — Available fans to follow 2438" at bounding box center [558, 130] width 836 height 168
click at [345, 119] on canvas at bounding box center [557, 151] width 817 height 108
click at [395, 173] on canvas at bounding box center [557, 151] width 817 height 108
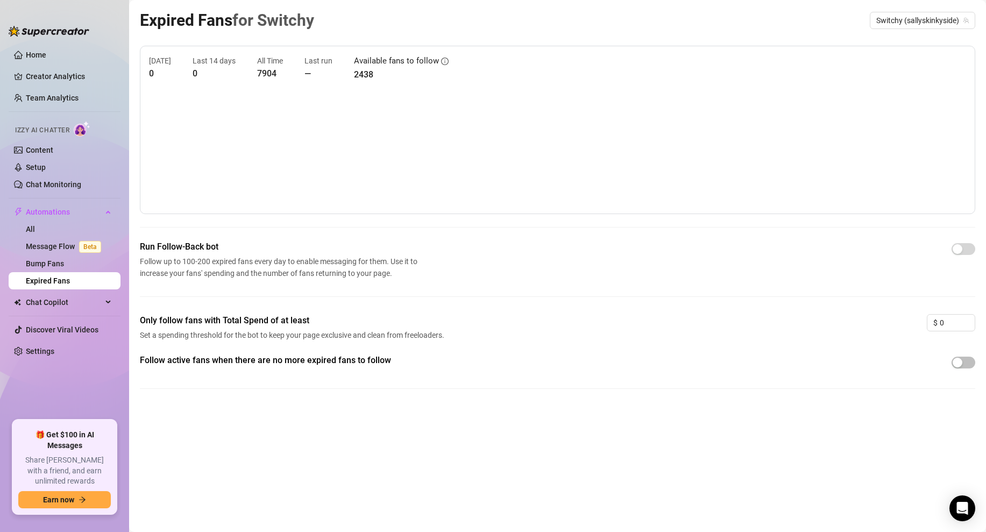
click at [710, 265] on div "Run Follow-Back bot Follow up to 100-200 expired fans every day to enable messa…" at bounding box center [558, 260] width 836 height 39
click at [210, 334] on span "Set a spending threshold for the bot to keep your page exclusive and clean from…" at bounding box center [294, 335] width 308 height 12
click at [958, 254] on div at bounding box center [964, 249] width 24 height 17
click at [956, 361] on div "button" at bounding box center [958, 363] width 10 height 10
click at [380, 320] on span "Only follow fans with Total Spend of at least" at bounding box center [294, 320] width 308 height 13
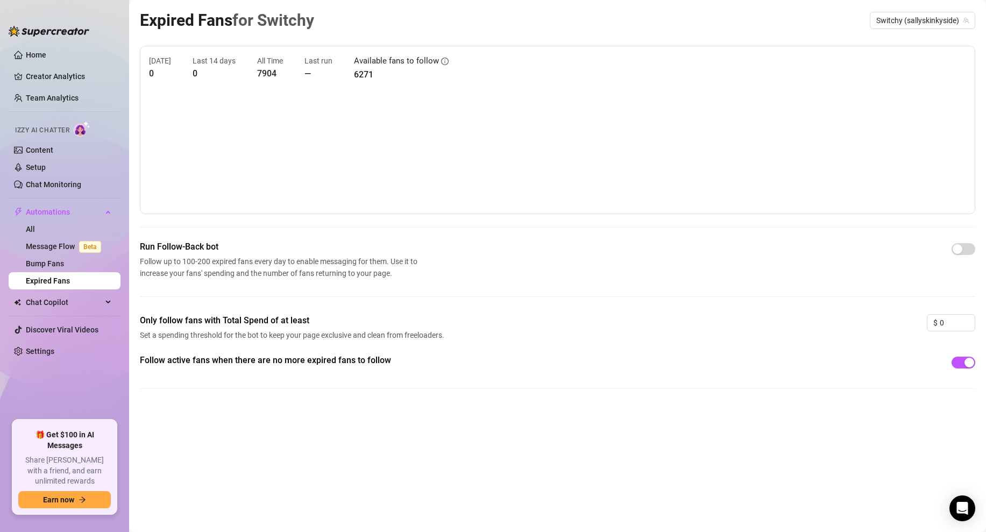
drag, startPoint x: 106, startPoint y: 326, endPoint x: 399, endPoint y: 323, distance: 293.3
click at [173, 326] on span "Only follow fans with Total Spend of at least" at bounding box center [294, 320] width 308 height 13
click at [412, 325] on span "Only follow fans with Total Spend of at least" at bounding box center [294, 320] width 308 height 13
click at [44, 262] on link "Bump Fans" at bounding box center [45, 263] width 38 height 9
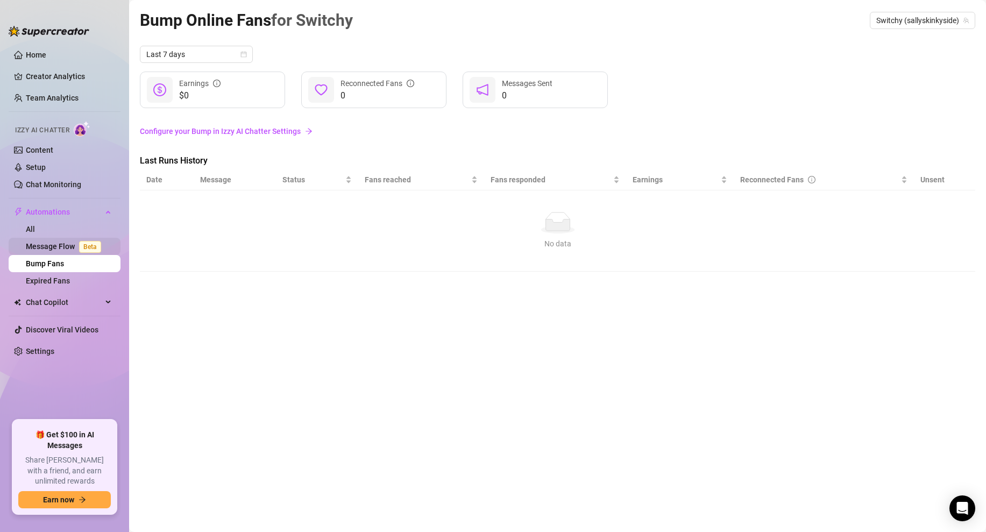
click at [28, 243] on link "Message Flow Beta" at bounding box center [66, 246] width 80 height 9
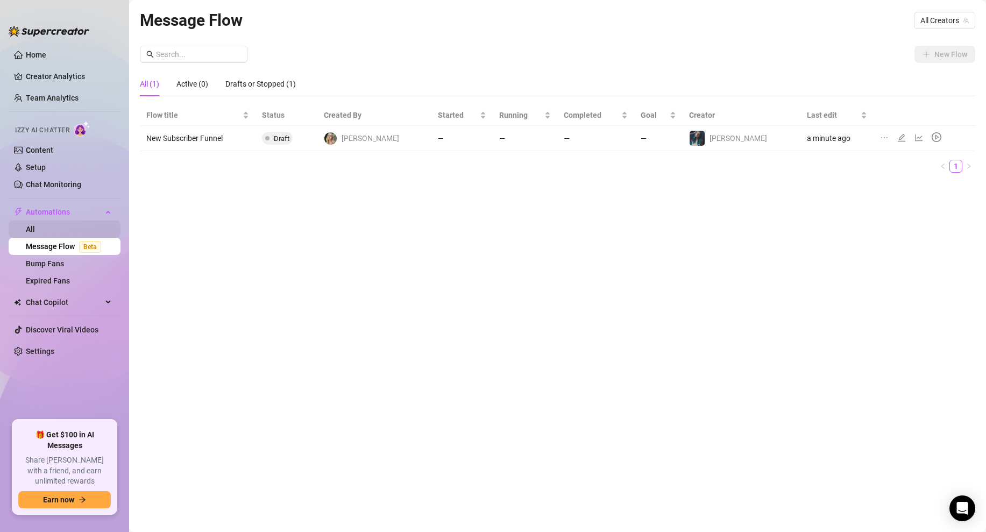
click at [35, 229] on link "All" at bounding box center [30, 229] width 9 height 9
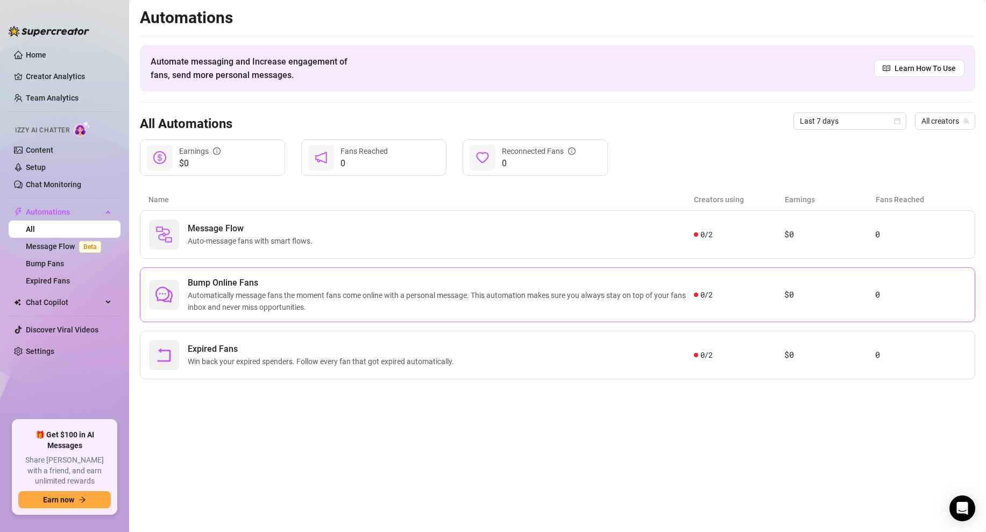
click at [398, 300] on span "Automatically message fans the moment fans come online with a personal message.…" at bounding box center [441, 302] width 506 height 24
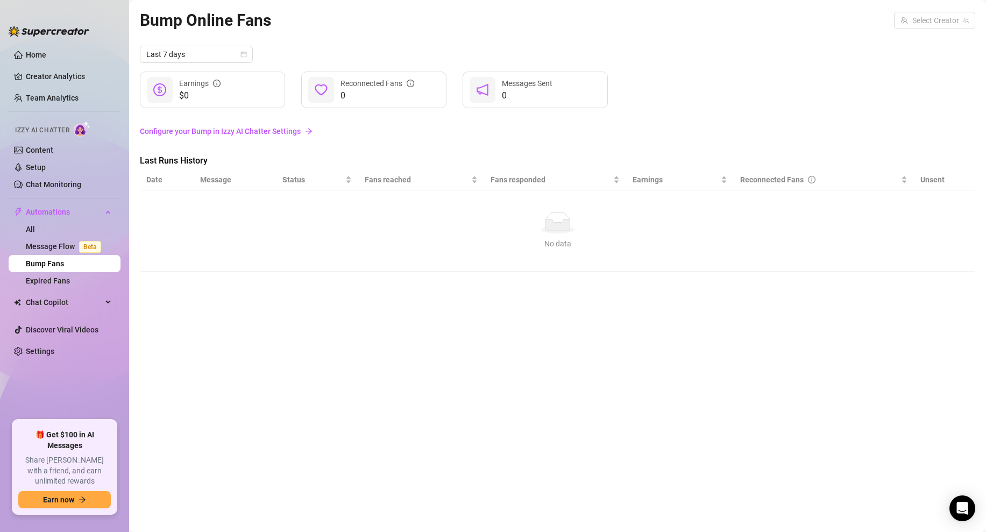
click at [47, 264] on link "Bump Fans" at bounding box center [45, 263] width 38 height 9
click at [48, 281] on link "Expired Fans" at bounding box center [48, 281] width 44 height 9
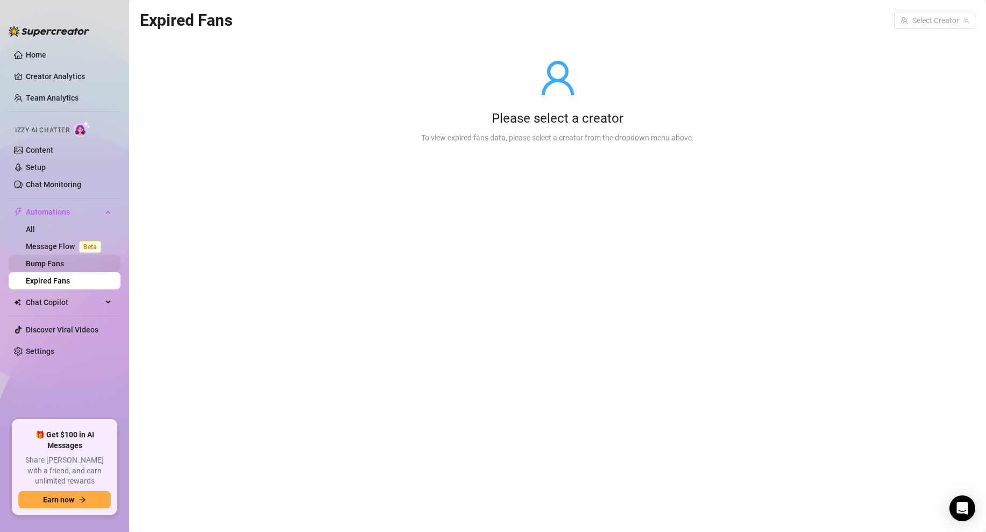
click at [46, 264] on link "Bump Fans" at bounding box center [45, 263] width 38 height 9
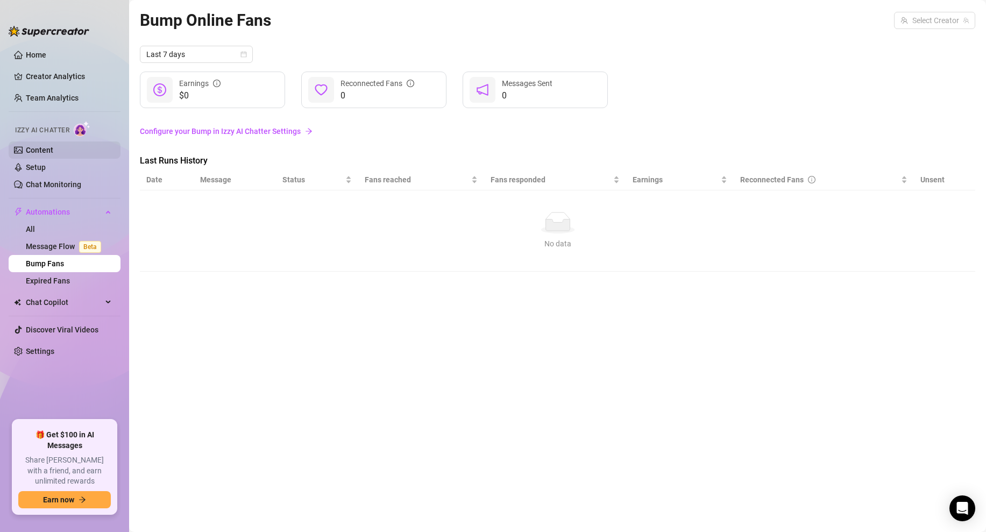
click at [42, 147] on link "Content" at bounding box center [39, 150] width 27 height 9
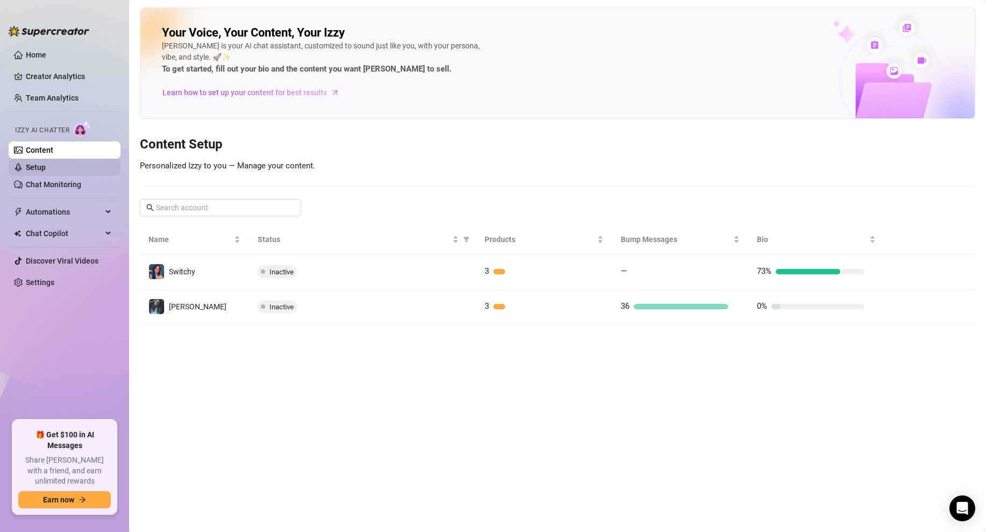
click at [31, 166] on link "Setup" at bounding box center [36, 167] width 20 height 9
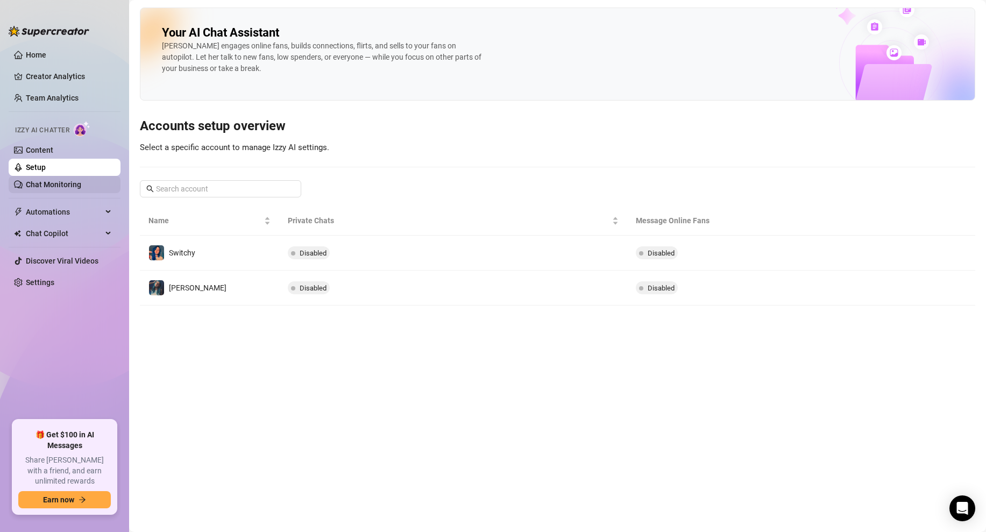
click at [32, 189] on link "Chat Monitoring" at bounding box center [53, 184] width 55 height 9
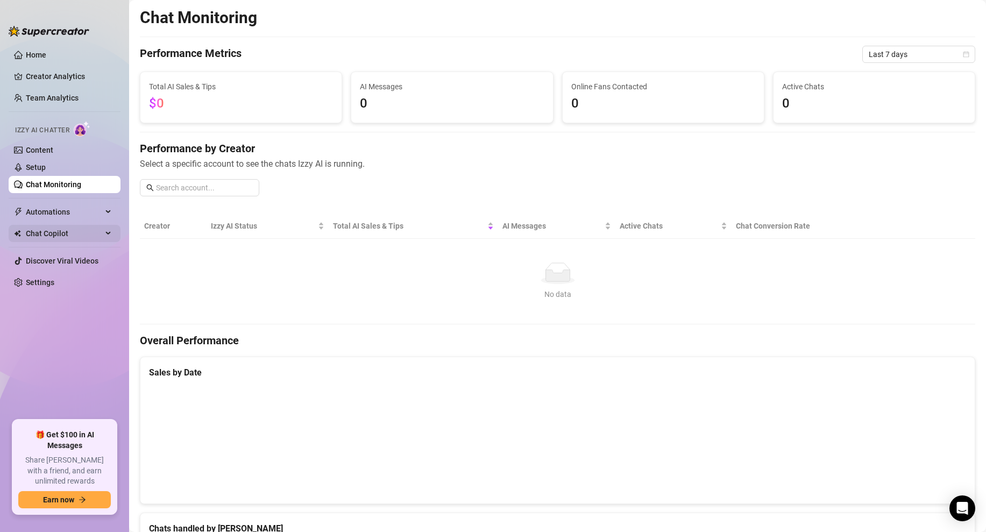
click at [37, 230] on span "Chat Copilot" at bounding box center [64, 233] width 76 height 17
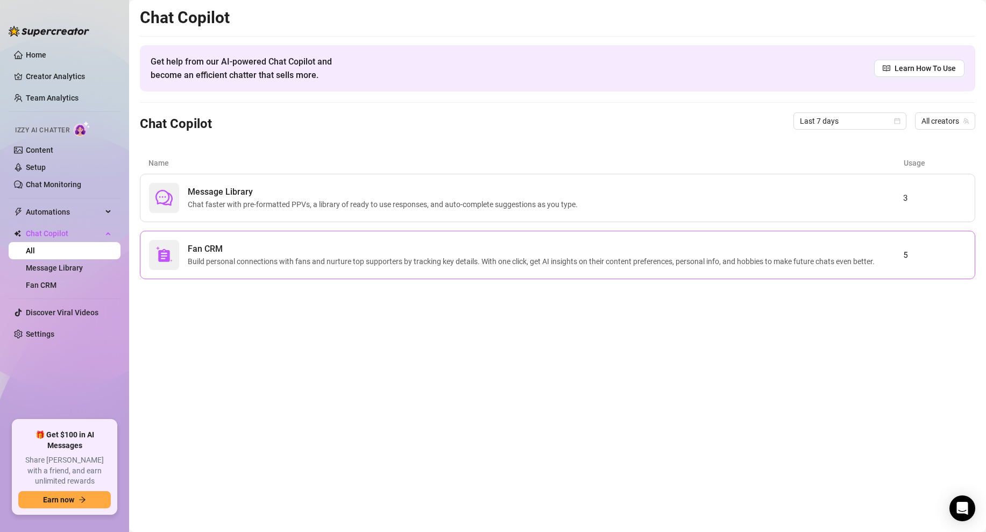
click at [203, 238] on div "Fan CRM Build personal connections with fans and nurture top supporters by trac…" at bounding box center [558, 255] width 836 height 48
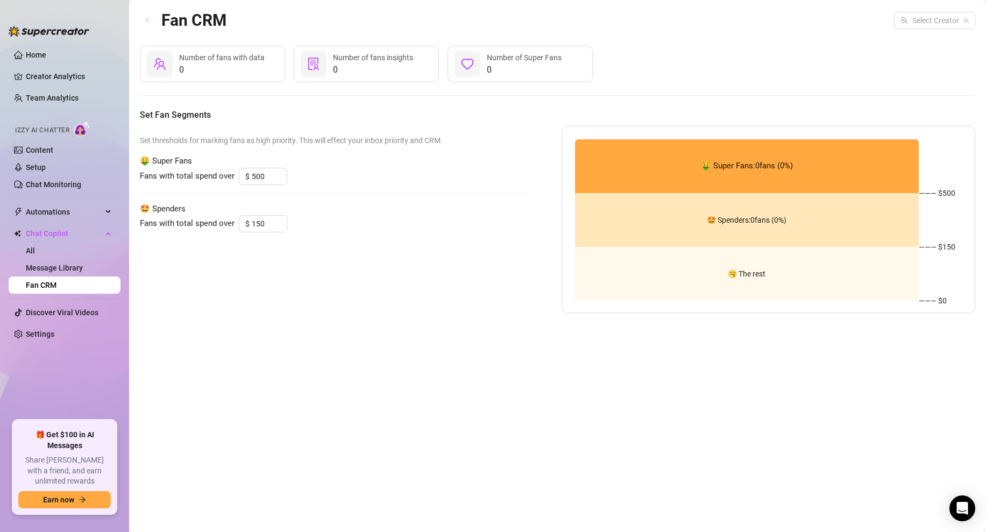
click at [147, 15] on button "button" at bounding box center [148, 20] width 17 height 17
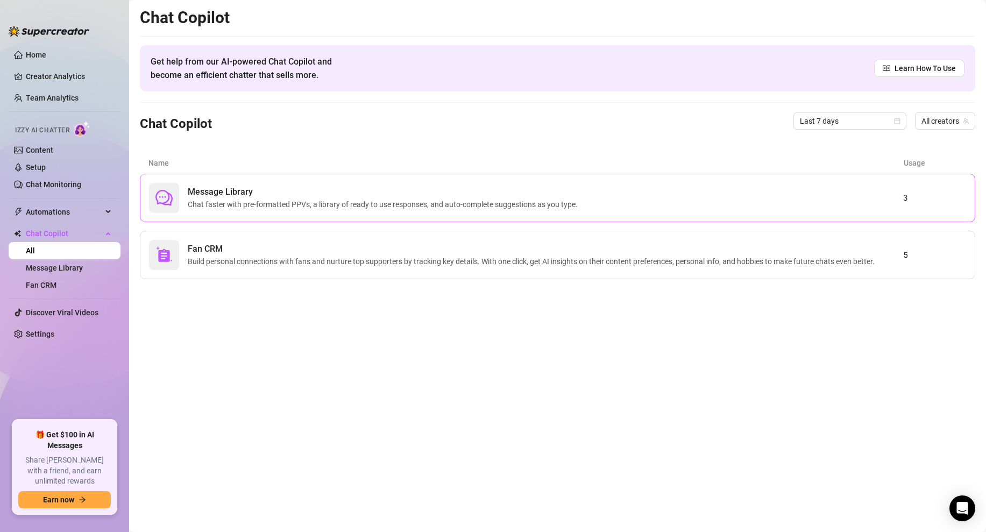
click at [192, 216] on div "Message Library Chat faster with pre-formatted PPVs, a library of ready to use …" at bounding box center [558, 198] width 836 height 48
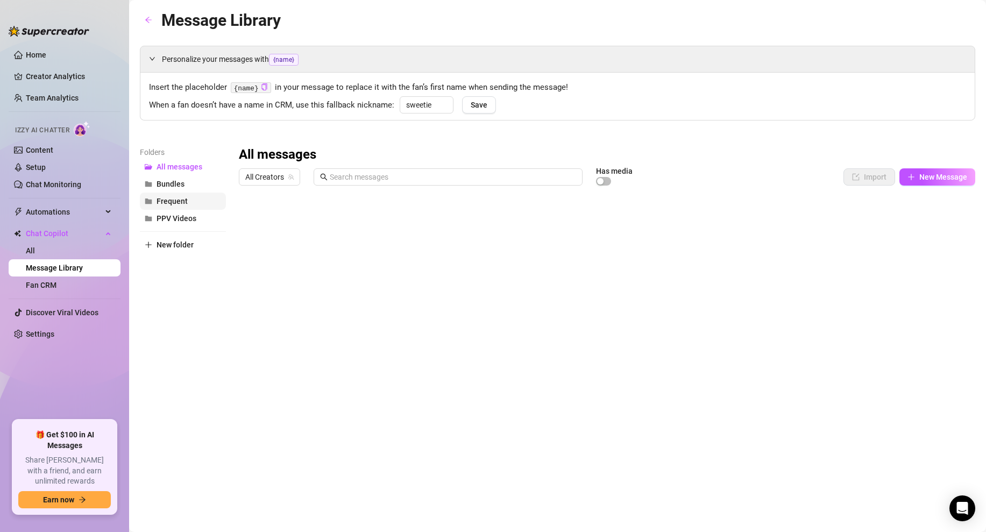
click at [164, 204] on span "Frequent" at bounding box center [172, 201] width 31 height 9
click at [175, 222] on span "PPV Videos" at bounding box center [177, 218] width 40 height 9
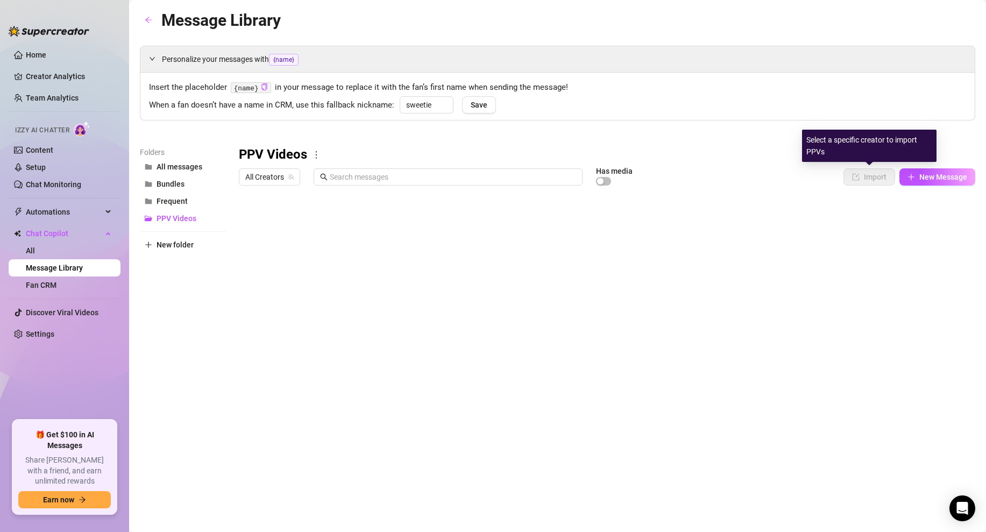
click at [699, 131] on div "Personalize your messages with {name} Insert the placeholder {name} in your mes…" at bounding box center [558, 238] width 836 height 385
click at [293, 171] on span "All Creators" at bounding box center [269, 177] width 48 height 16
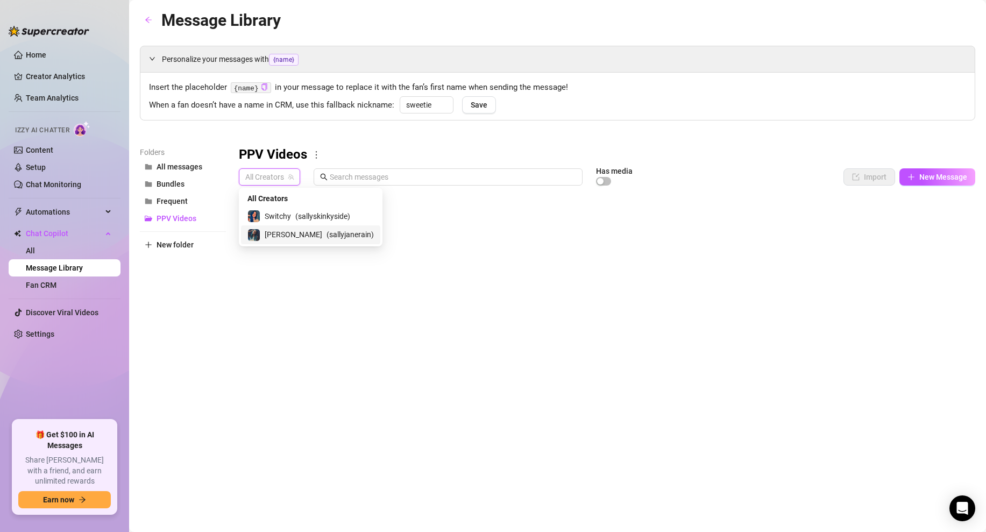
click at [275, 234] on span "[PERSON_NAME]" at bounding box center [294, 235] width 58 height 12
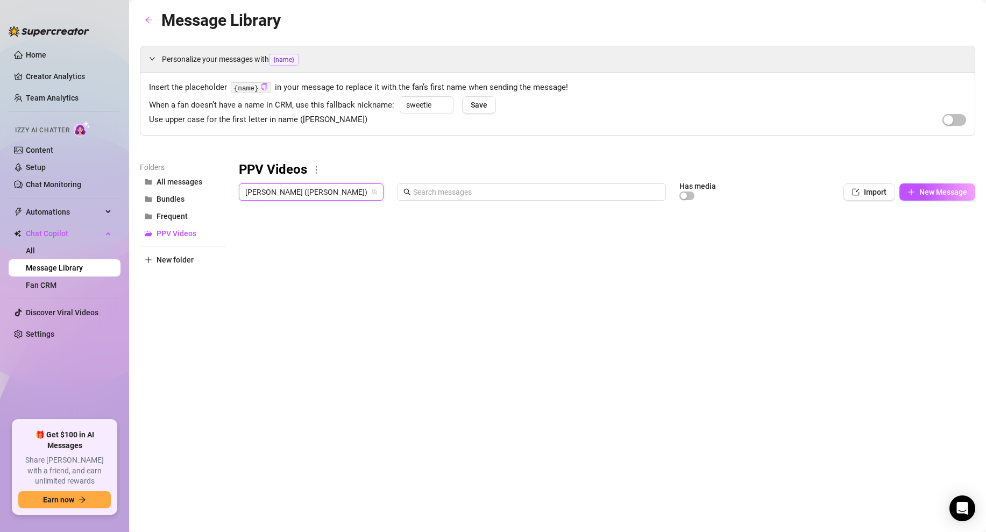
click at [842, 195] on div "[PERSON_NAME] ([PERSON_NAME]) [PERSON_NAME] (sallyjanerain) Has media Import Ne…" at bounding box center [607, 192] width 737 height 18
click at [849, 194] on button "Import" at bounding box center [870, 192] width 52 height 17
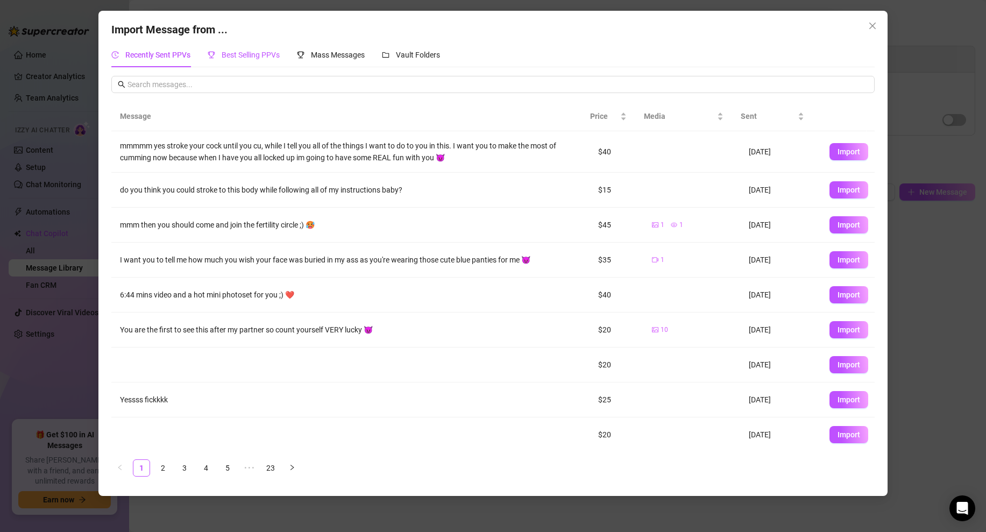
click at [231, 51] on span "Best Selling PPVs" at bounding box center [251, 55] width 58 height 9
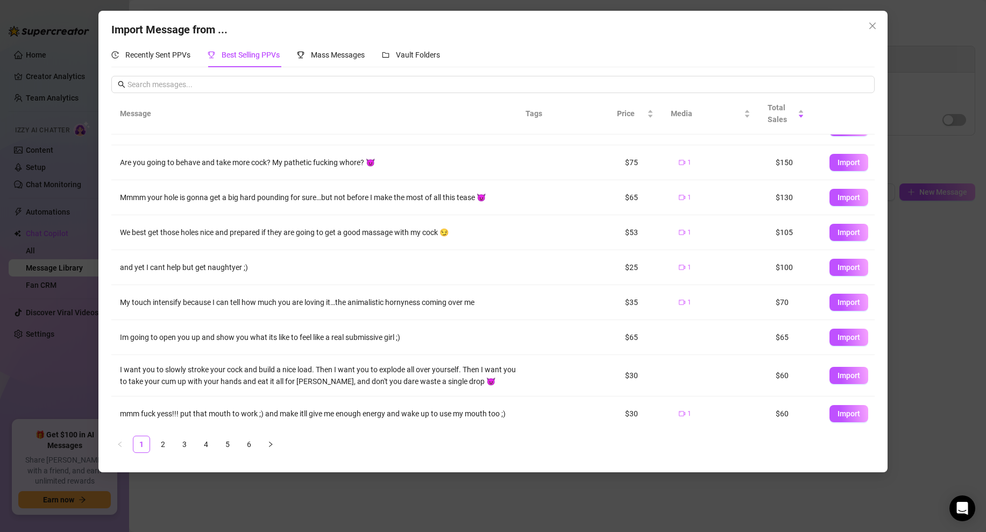
scroll to position [70, 0]
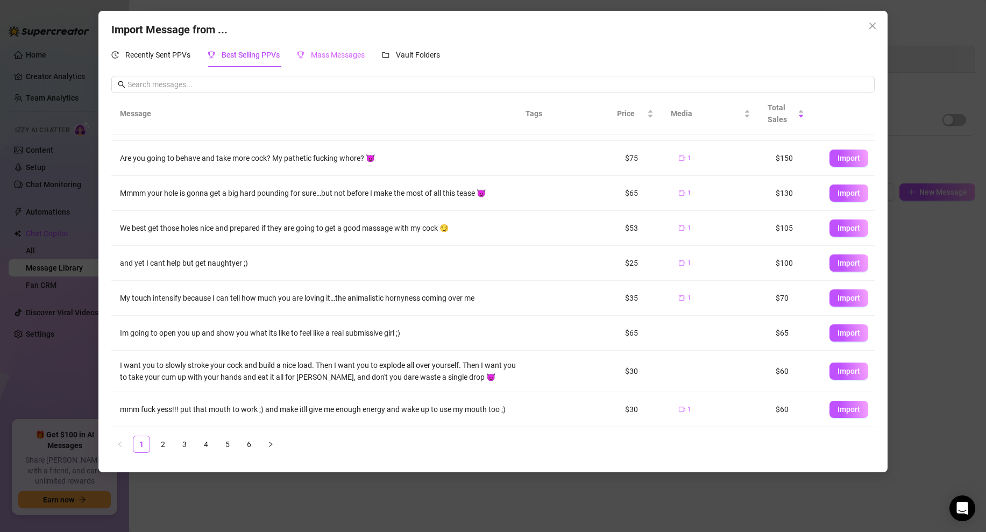
click at [322, 61] on div "Mass Messages" at bounding box center [331, 55] width 68 height 25
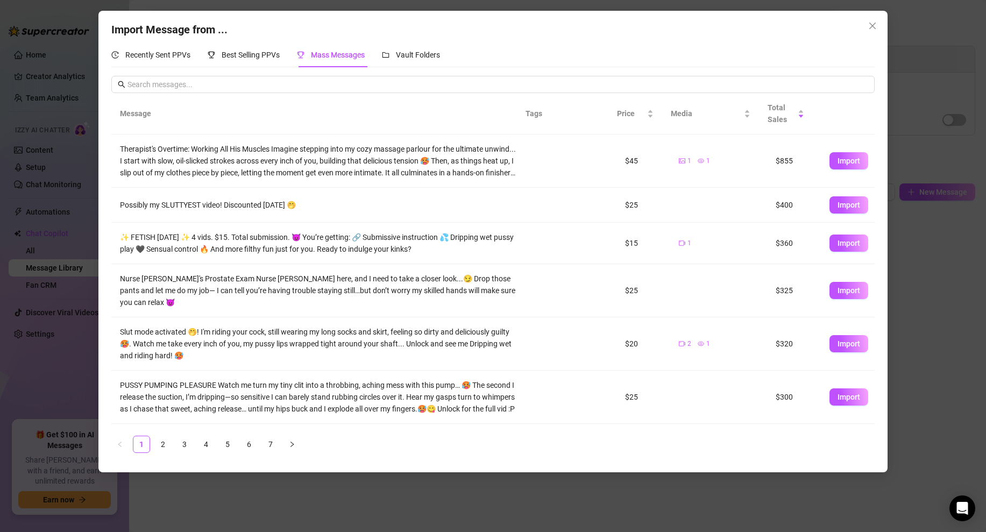
click at [218, 200] on div "Possibly my SLUTTYEST video! Discounted [DATE] 🤭" at bounding box center [318, 205] width 396 height 12
click at [841, 207] on span "Import" at bounding box center [849, 205] width 23 height 9
type textarea "Possibly my SLUTTYEST video! Discounted [DATE] 🤭"
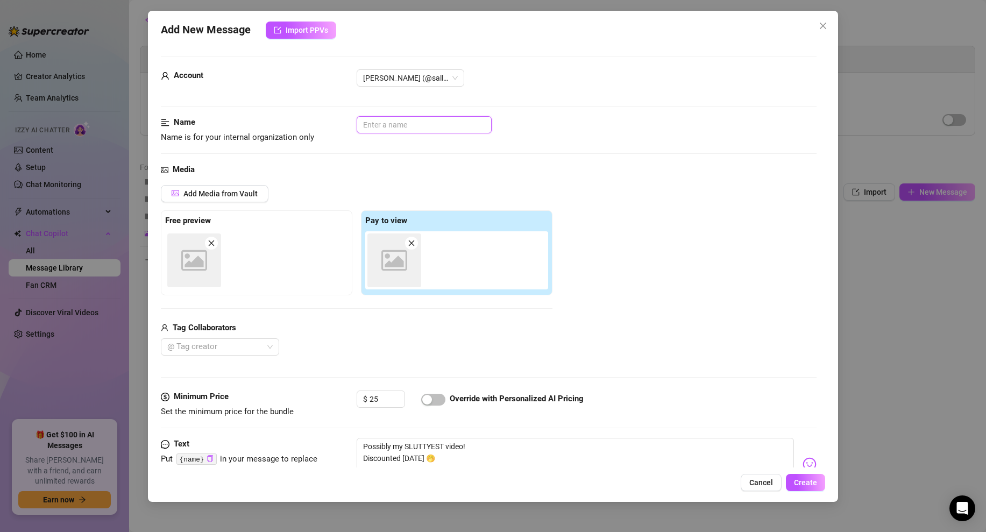
click at [408, 125] on input "text" at bounding box center [424, 124] width 135 height 17
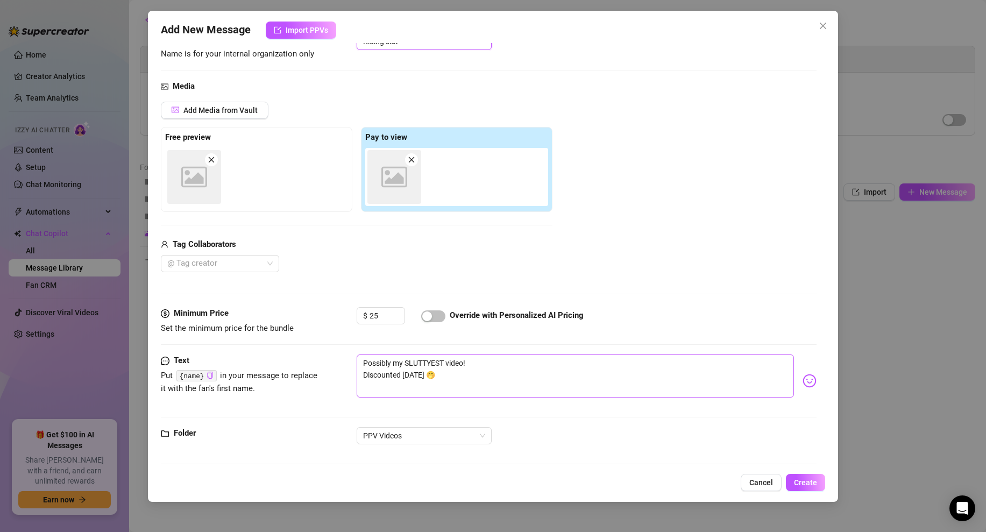
scroll to position [90, 0]
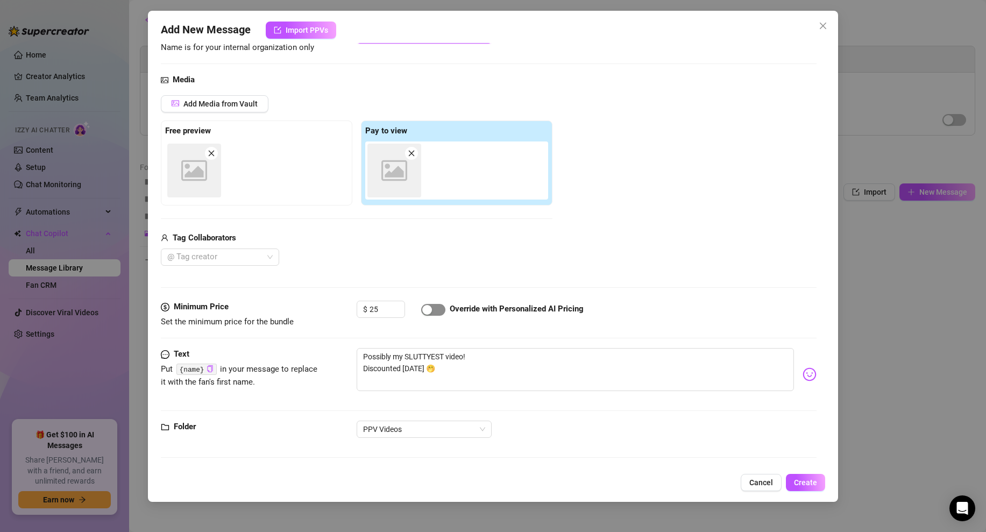
type input "Riding slut"
click at [427, 308] on div "button" at bounding box center [427, 310] width 10 height 10
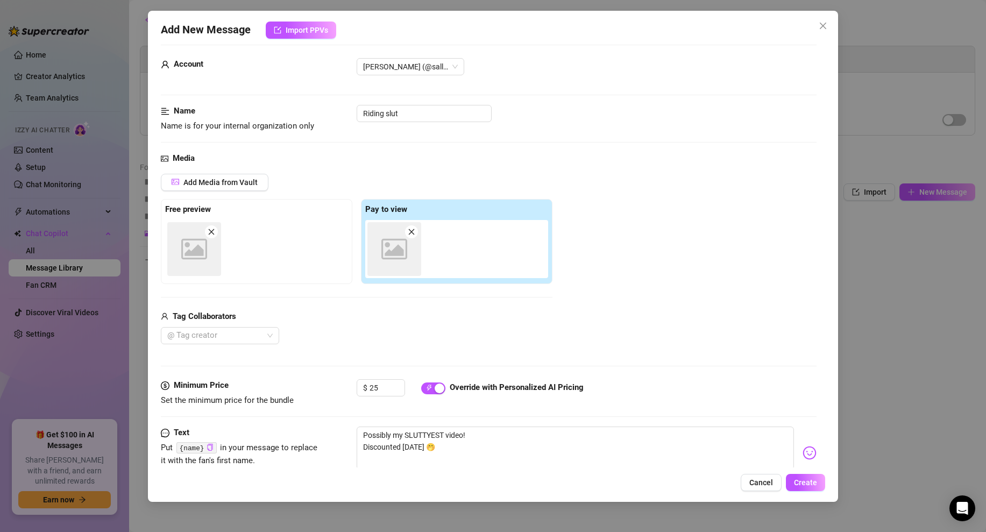
scroll to position [0, 0]
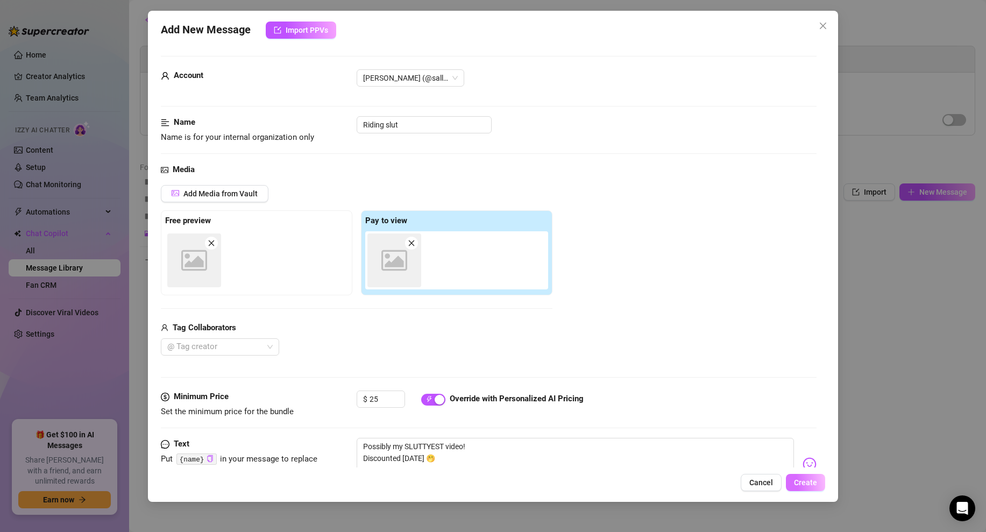
click at [793, 484] on button "Create" at bounding box center [805, 482] width 39 height 17
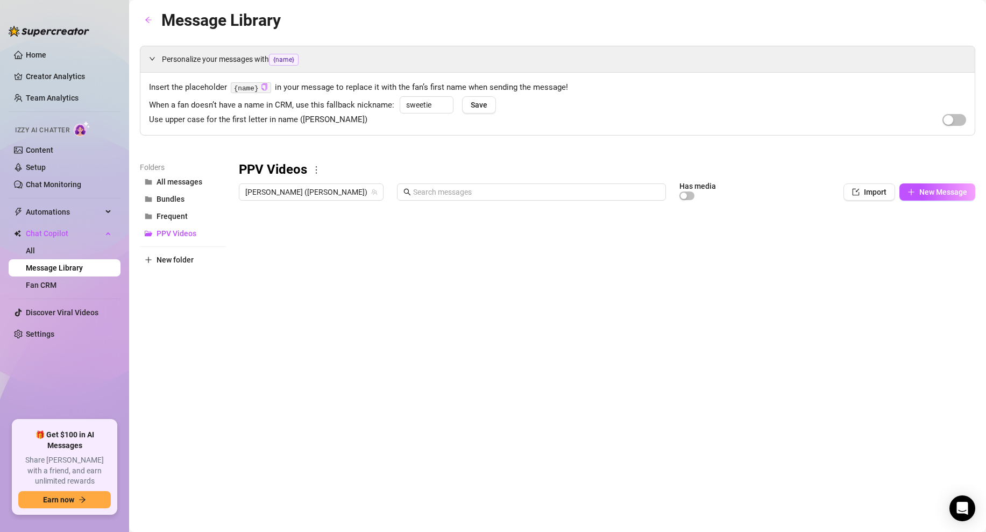
click at [783, 234] on div at bounding box center [607, 326] width 737 height 240
click at [764, 232] on div at bounding box center [607, 326] width 737 height 240
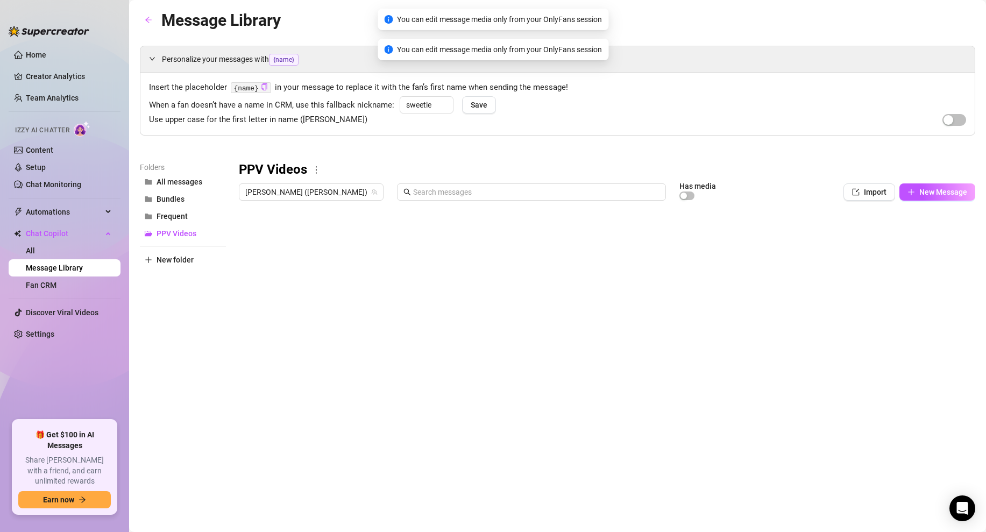
click at [688, 236] on div at bounding box center [607, 326] width 737 height 240
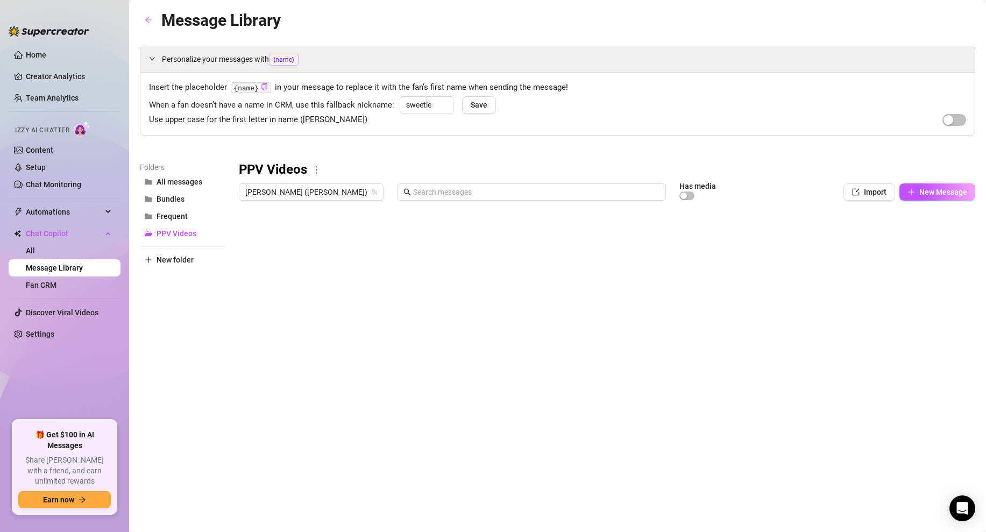
click at [874, 234] on div at bounding box center [607, 326] width 737 height 240
click at [725, 173] on div "PPV Videos" at bounding box center [607, 169] width 737 height 17
click at [182, 220] on span "Frequent" at bounding box center [172, 216] width 31 height 9
click at [181, 193] on button "Bundles" at bounding box center [183, 199] width 86 height 17
click at [182, 237] on span "PPV Videos" at bounding box center [177, 233] width 40 height 9
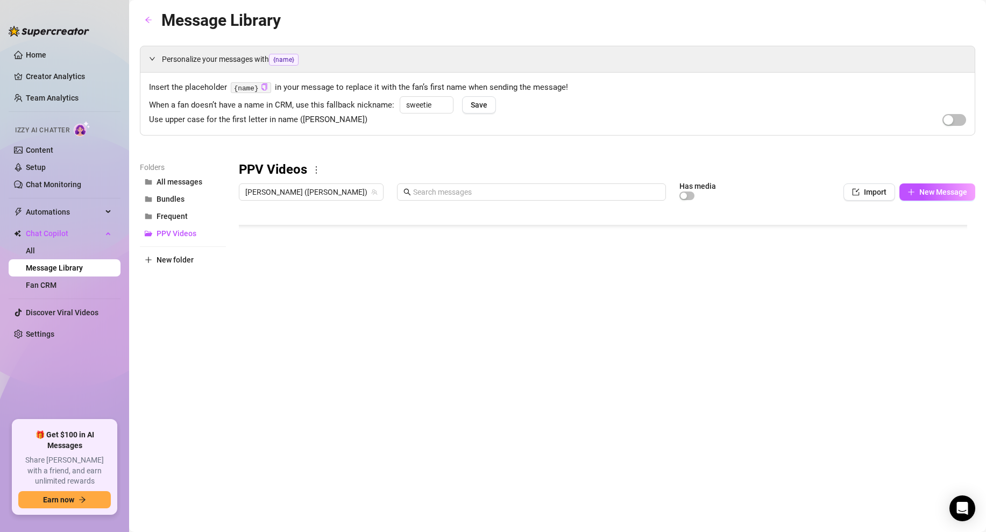
scroll to position [116, 0]
click at [777, 376] on div at bounding box center [607, 326] width 737 height 240
click at [794, 380] on div at bounding box center [607, 326] width 737 height 240
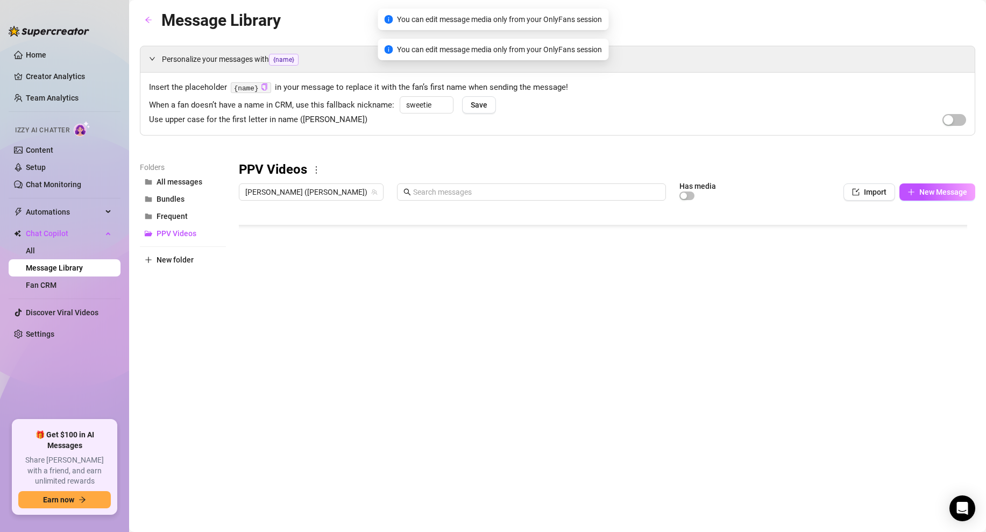
click at [731, 377] on div at bounding box center [607, 326] width 737 height 240
click at [199, 376] on div "Folders All messages Bundles Frequent PPV Videos New folder" at bounding box center [183, 303] width 86 height 284
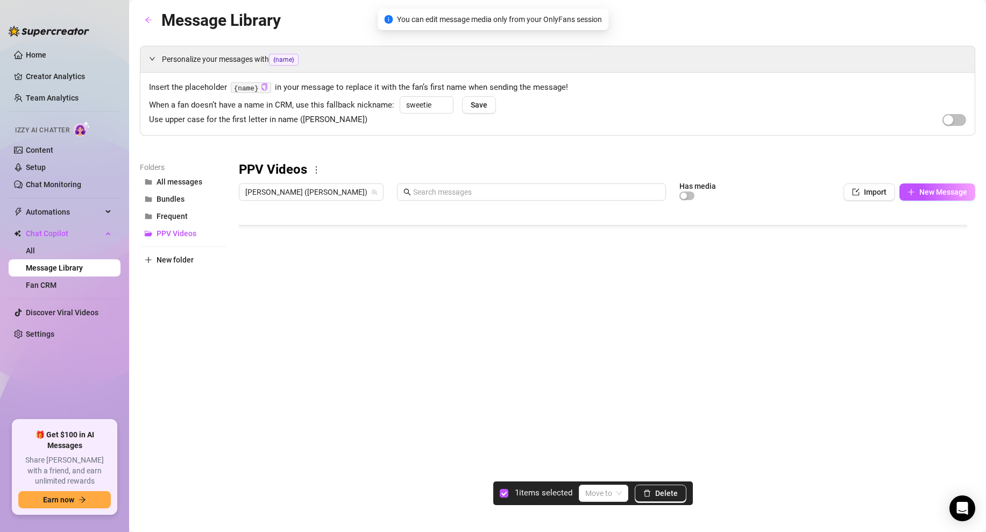
click at [250, 379] on div at bounding box center [607, 326] width 737 height 240
click at [606, 498] on input "search" at bounding box center [599, 493] width 27 height 16
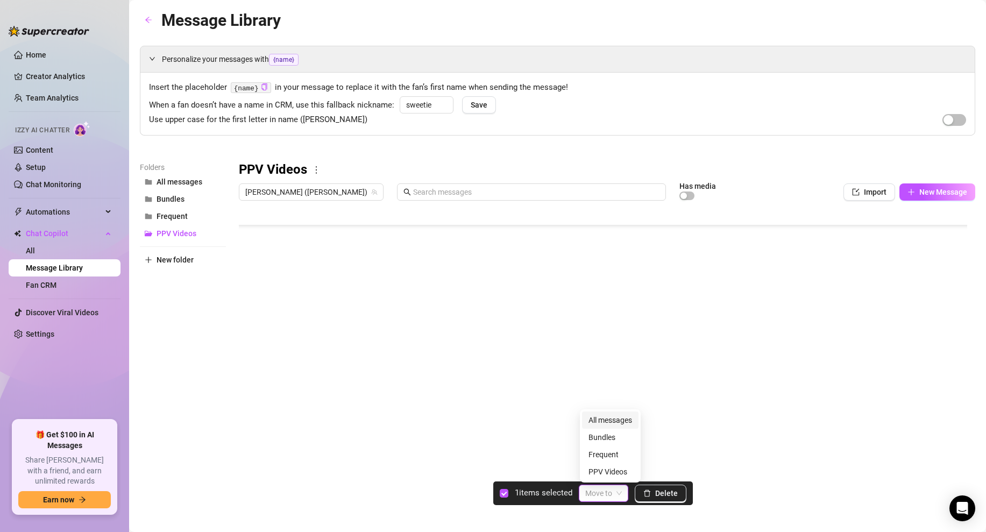
click at [605, 497] on input "search" at bounding box center [599, 493] width 27 height 16
click at [335, 469] on div "Message Library Personalize your messages with {name} Insert the placeholder {n…" at bounding box center [558, 254] width 836 height 492
